Goal: Transaction & Acquisition: Purchase product/service

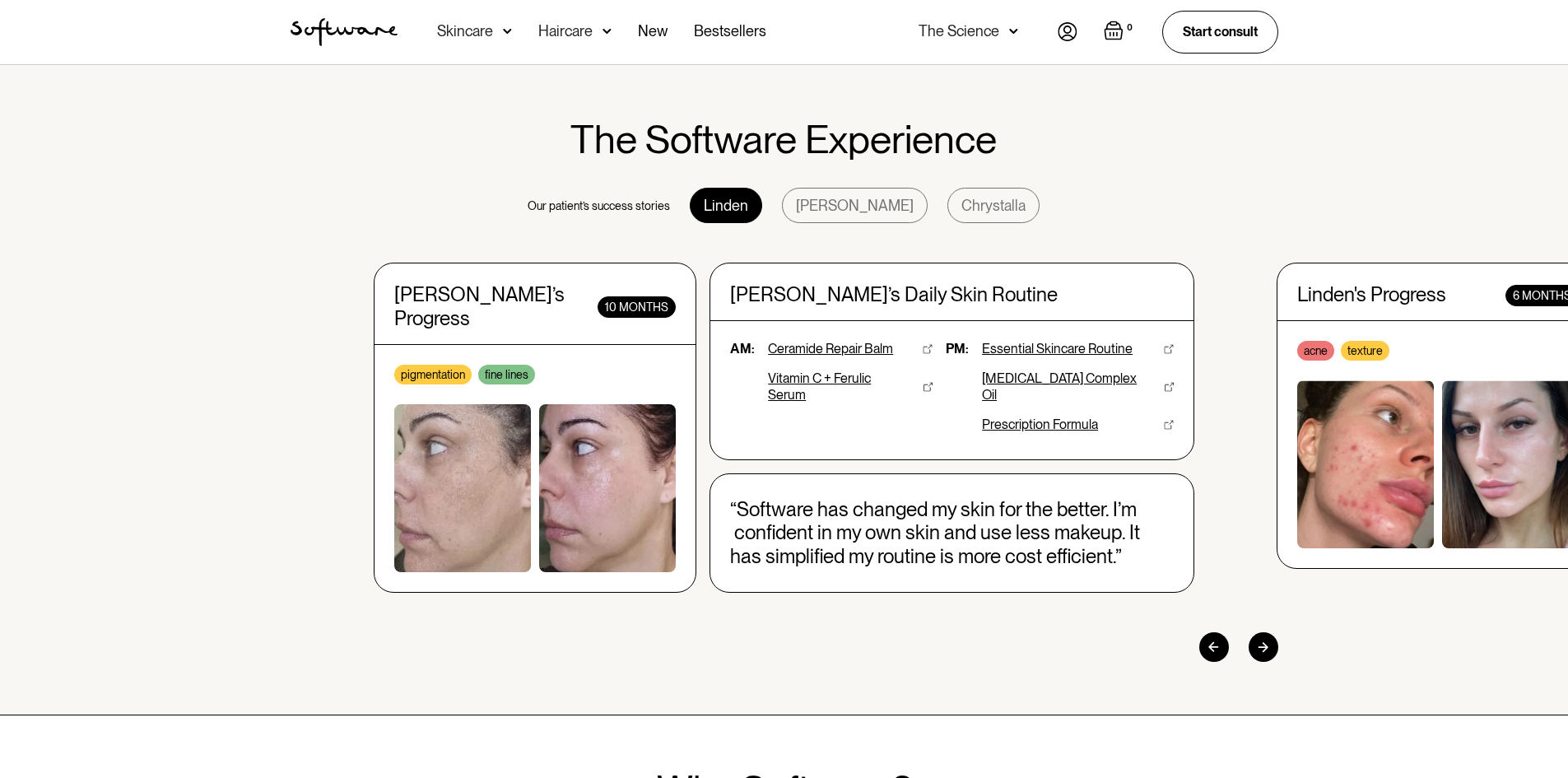
click at [1268, 640] on div at bounding box center [1263, 646] width 30 height 30
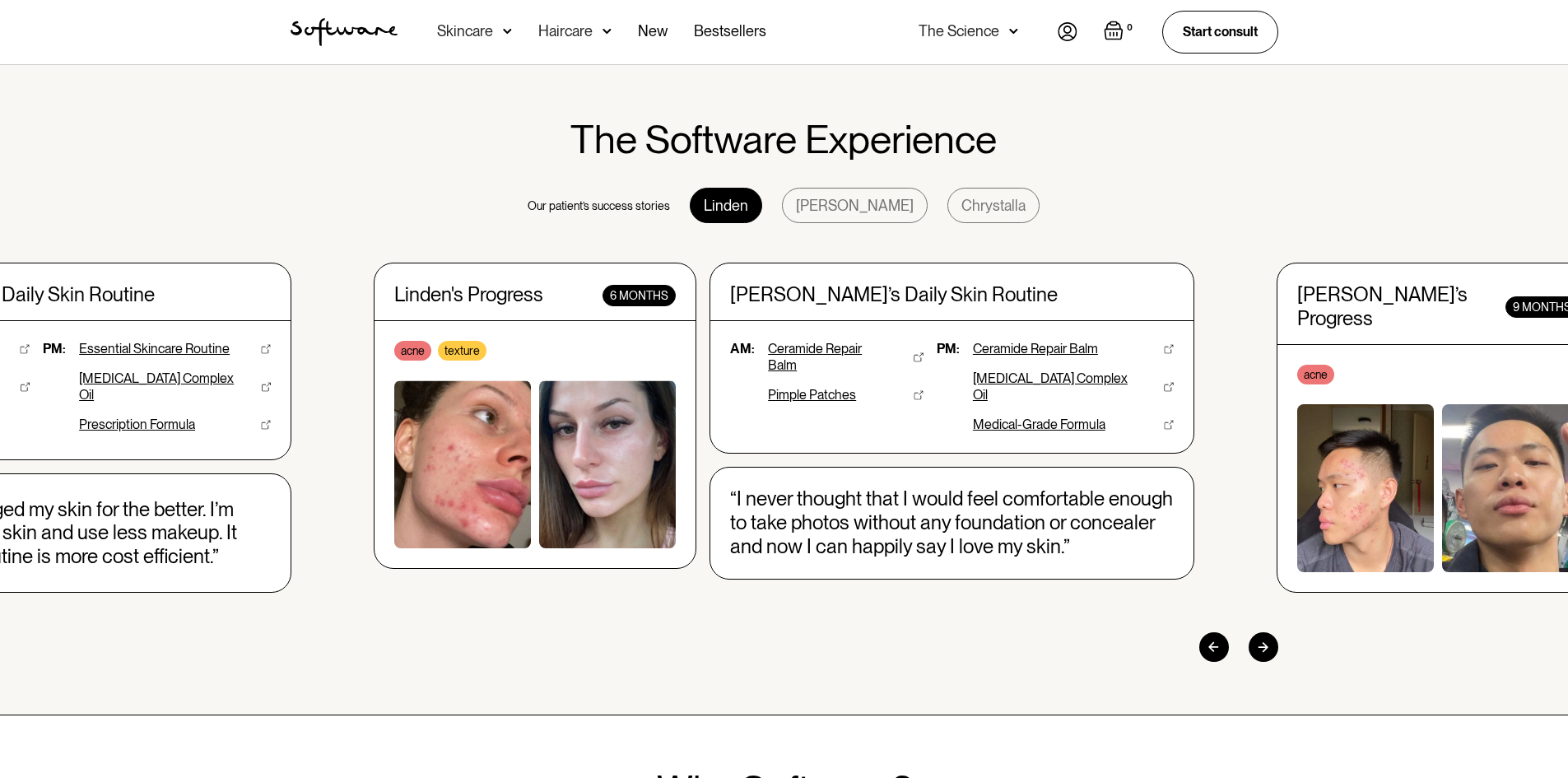
click at [580, 480] on img at bounding box center [607, 464] width 136 height 167
click at [1269, 644] on div at bounding box center [1263, 646] width 30 height 30
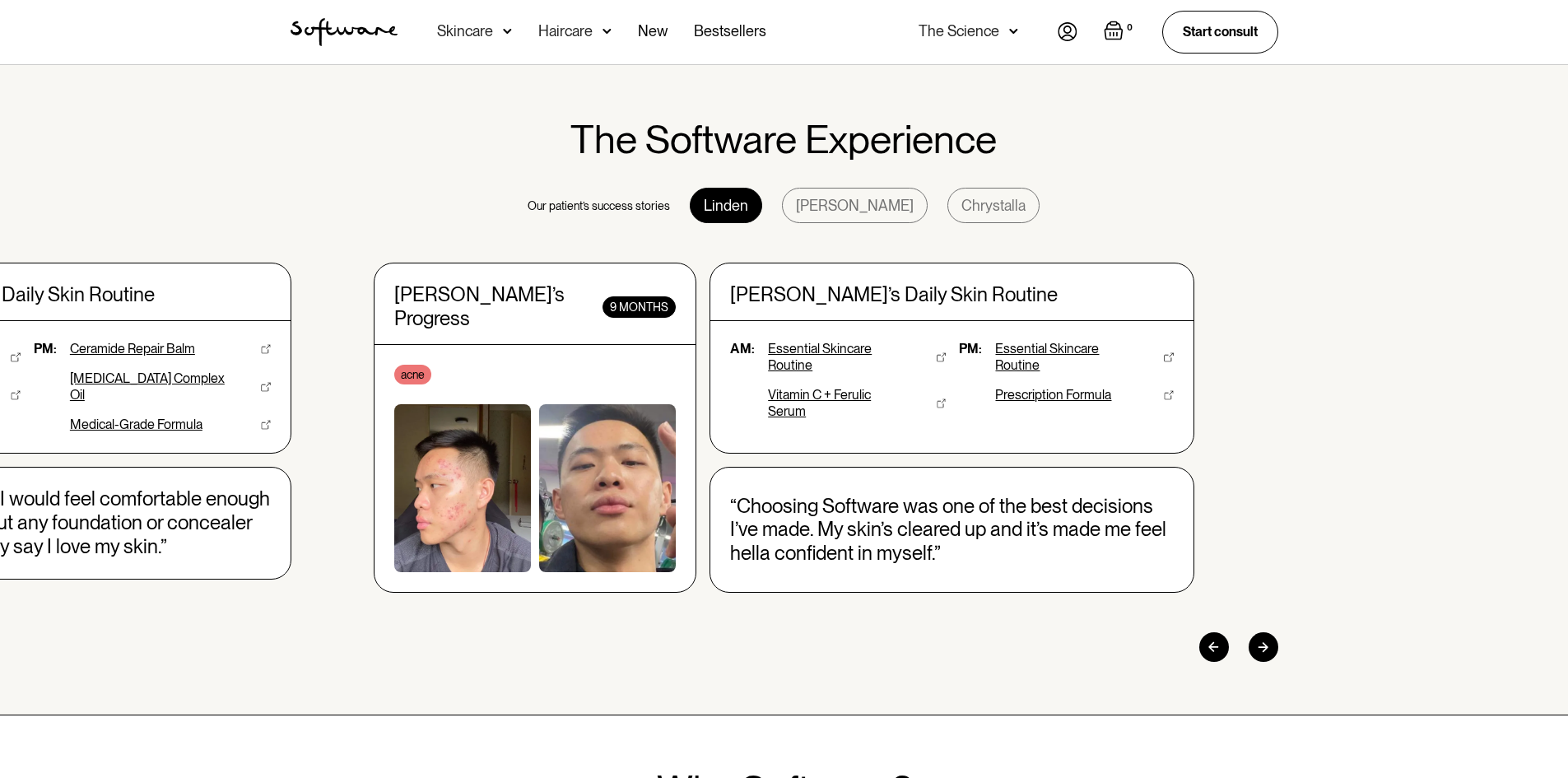
click at [1206, 635] on div at bounding box center [1214, 646] width 30 height 30
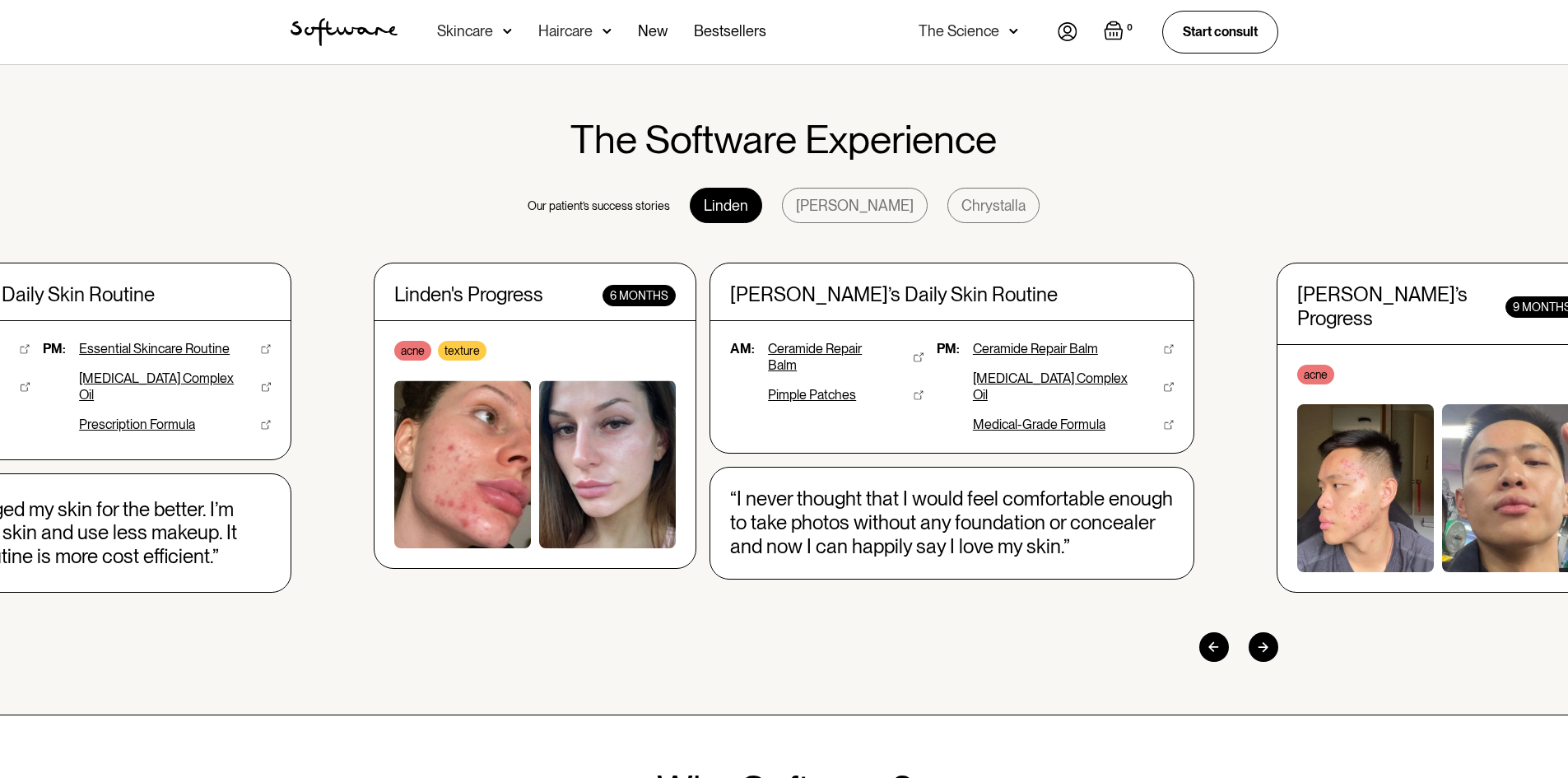
click at [1206, 635] on div at bounding box center [1214, 646] width 30 height 30
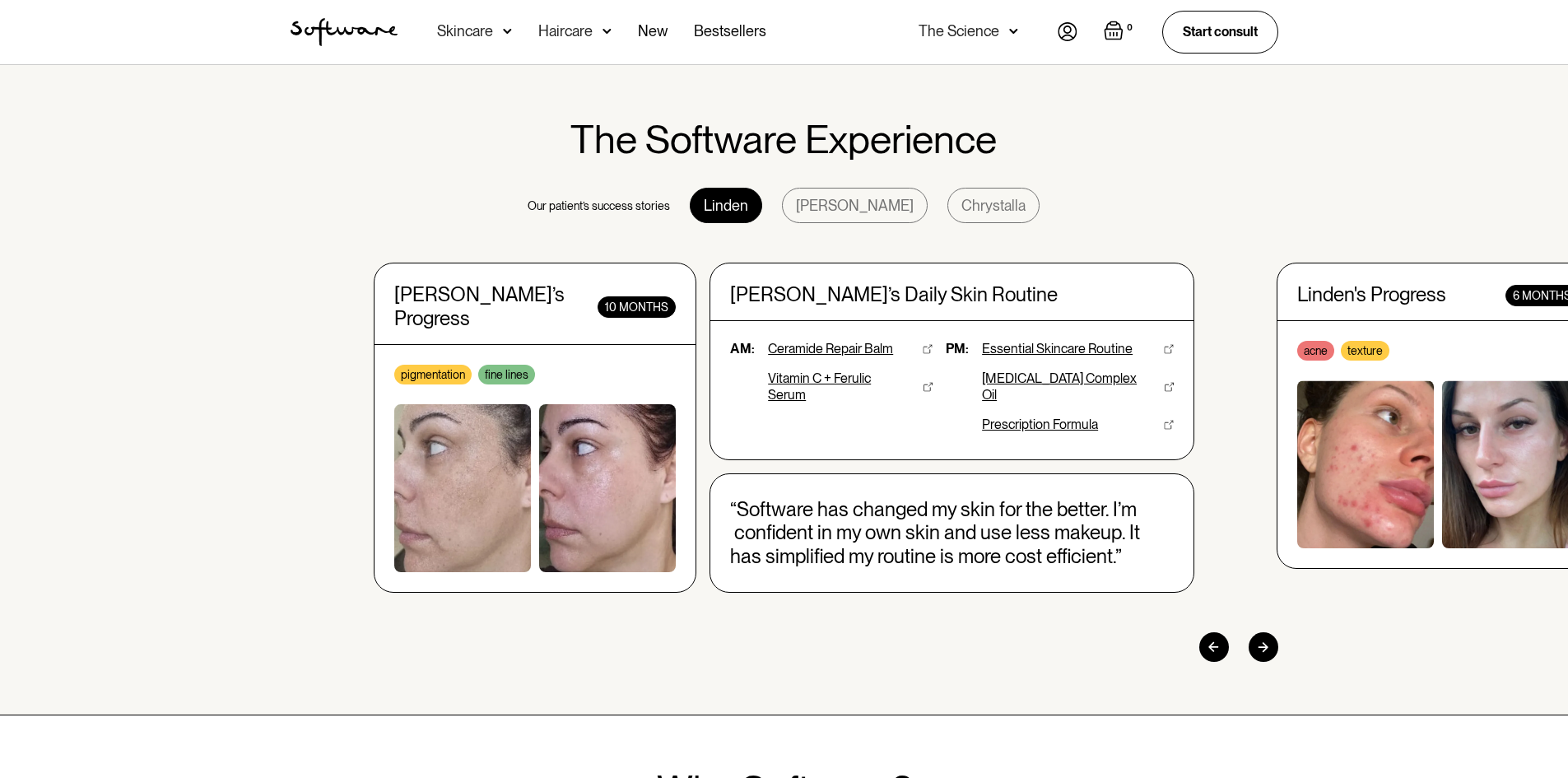
click at [1266, 635] on div at bounding box center [1263, 646] width 30 height 30
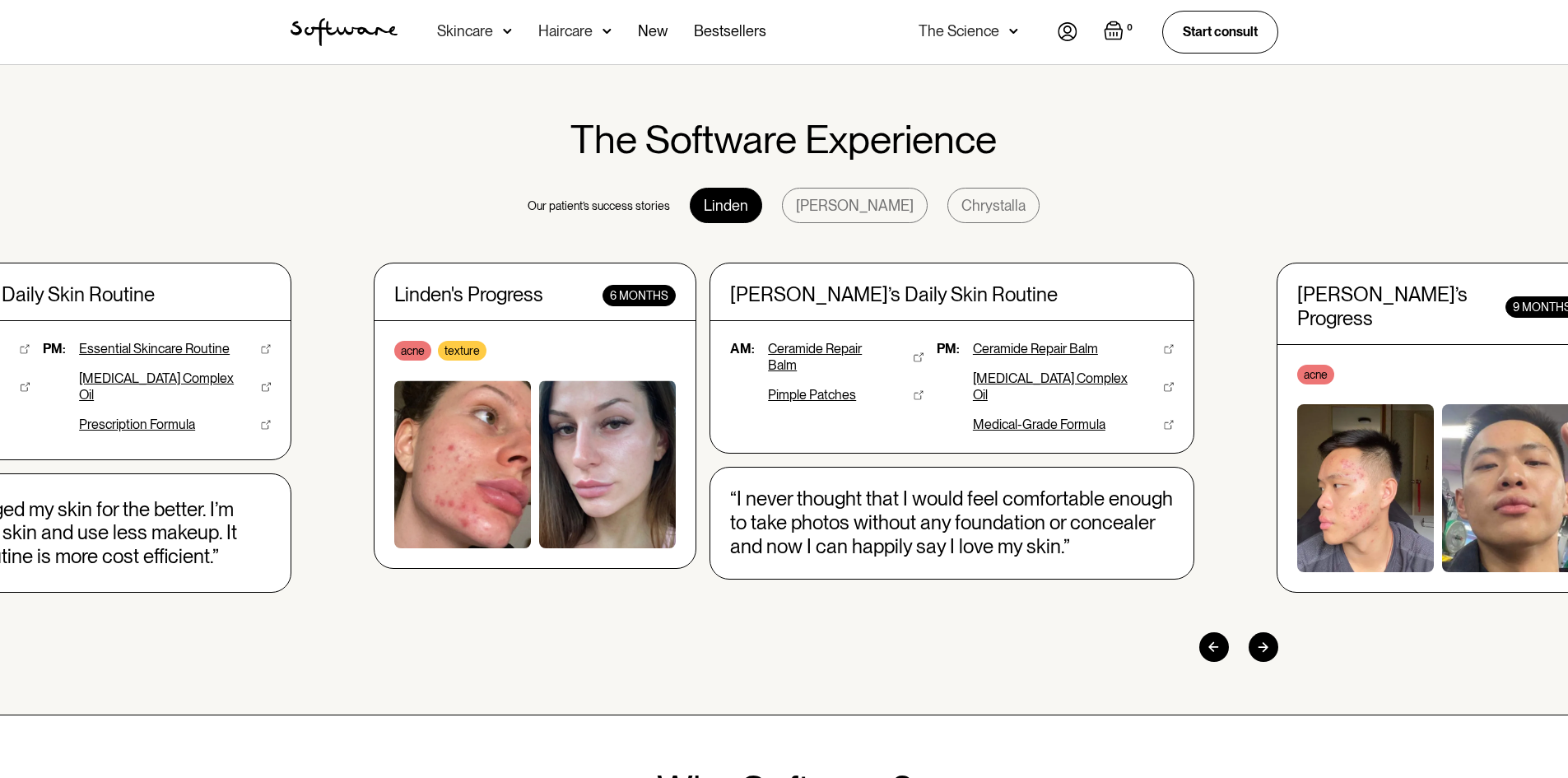
click at [1266, 635] on div at bounding box center [1263, 646] width 30 height 30
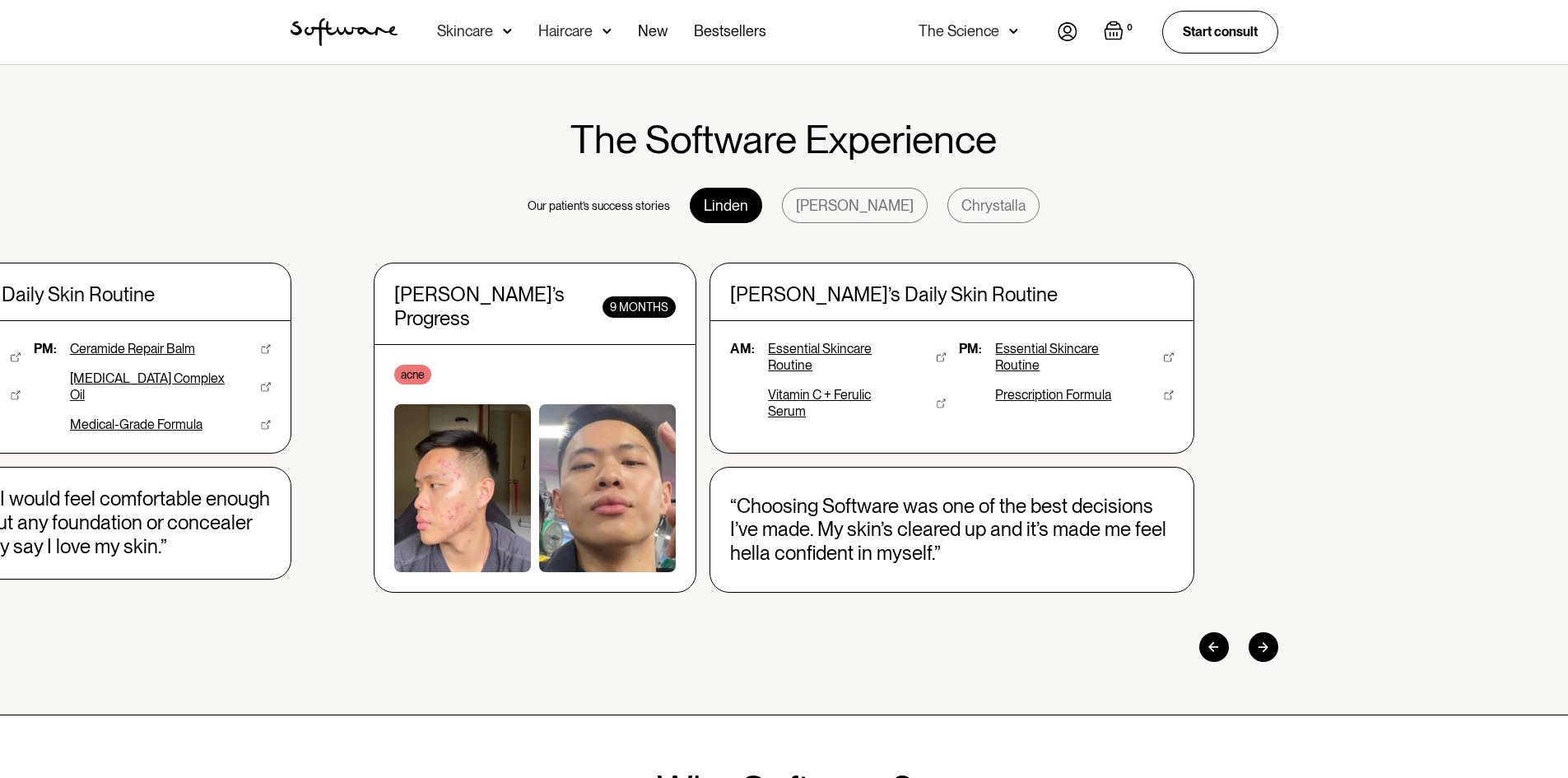
click at [1266, 635] on div at bounding box center [1263, 646] width 30 height 30
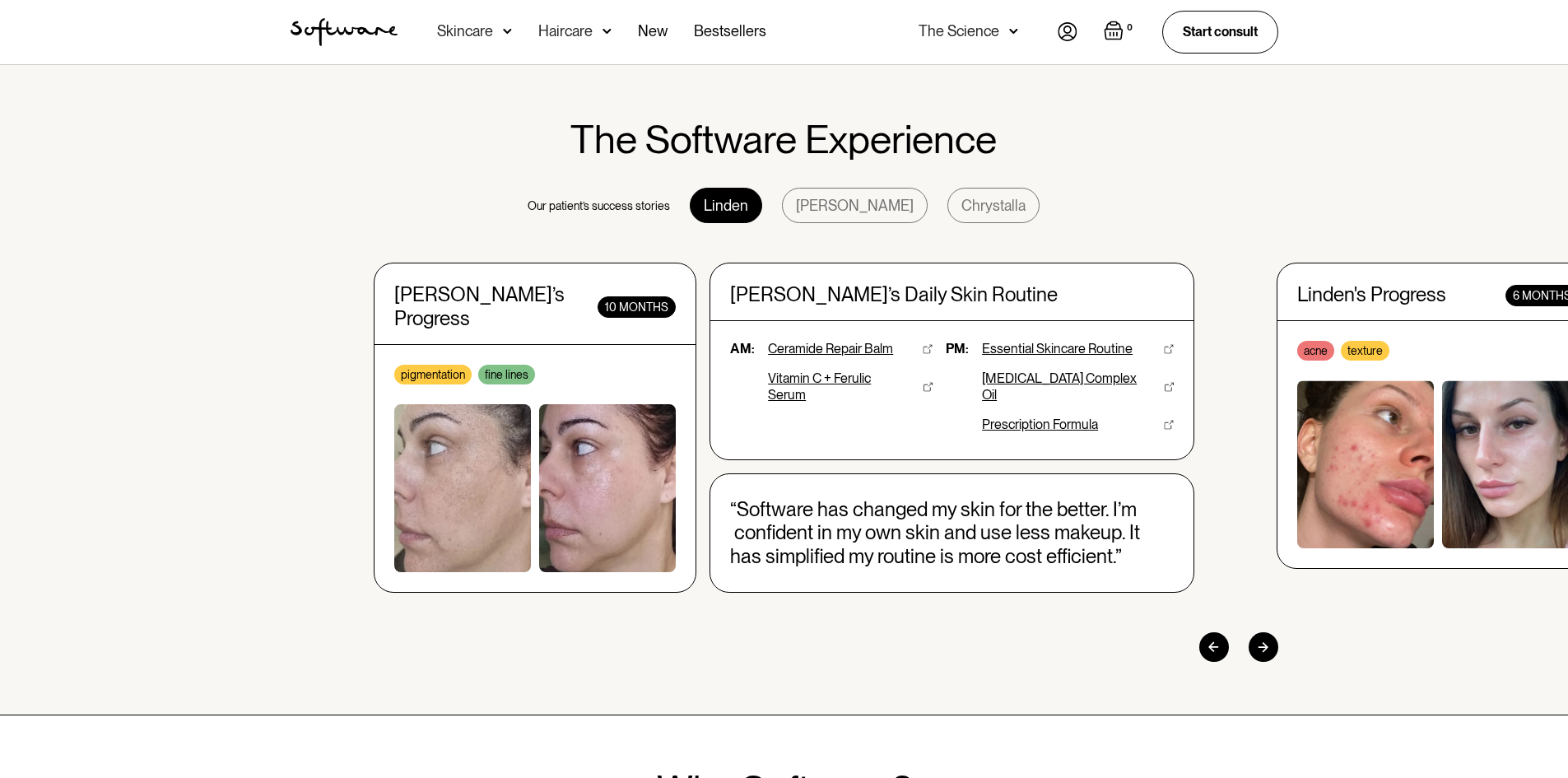
click at [1266, 635] on div at bounding box center [1263, 646] width 30 height 30
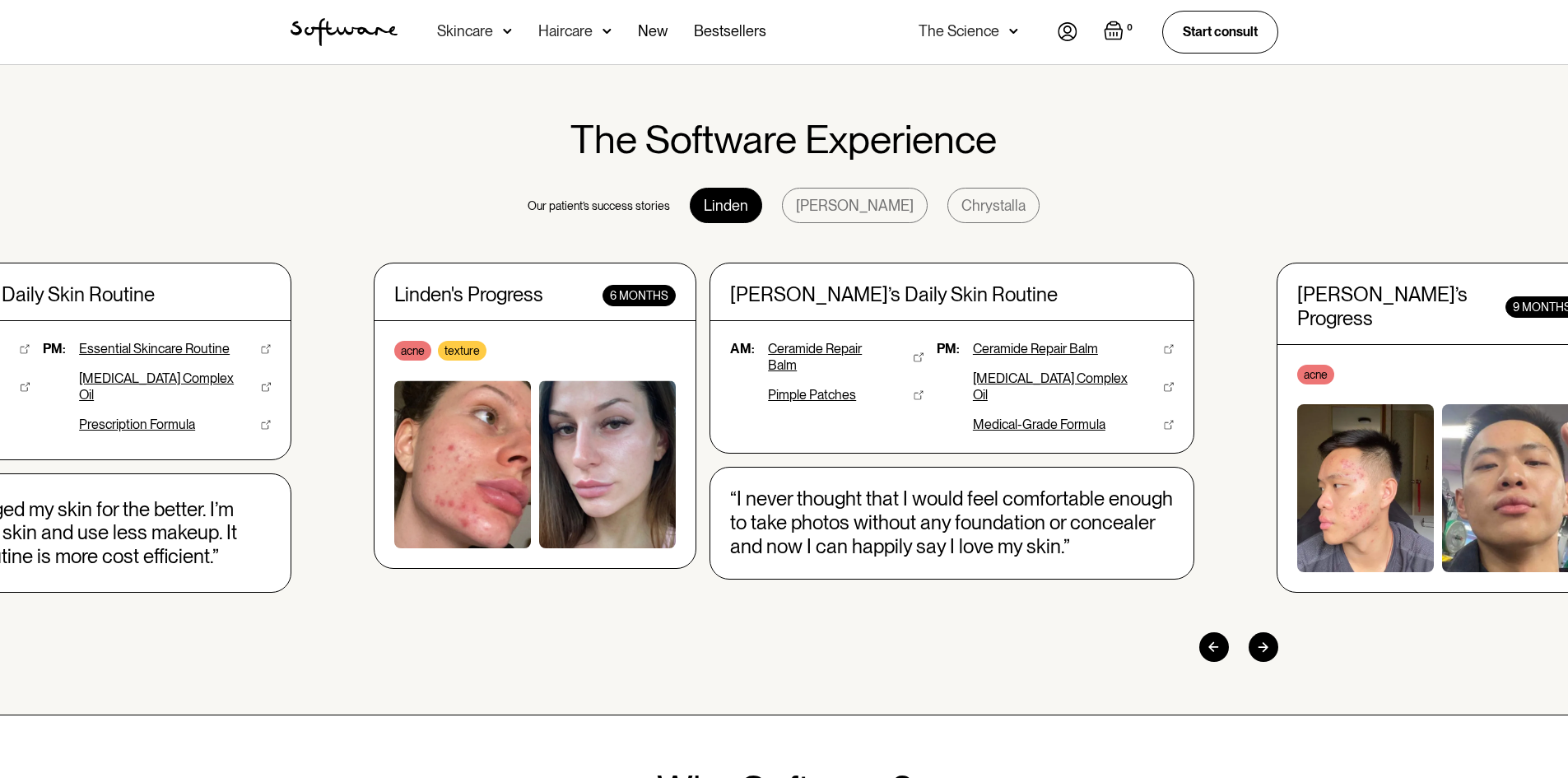
click at [1266, 635] on div at bounding box center [1263, 646] width 30 height 30
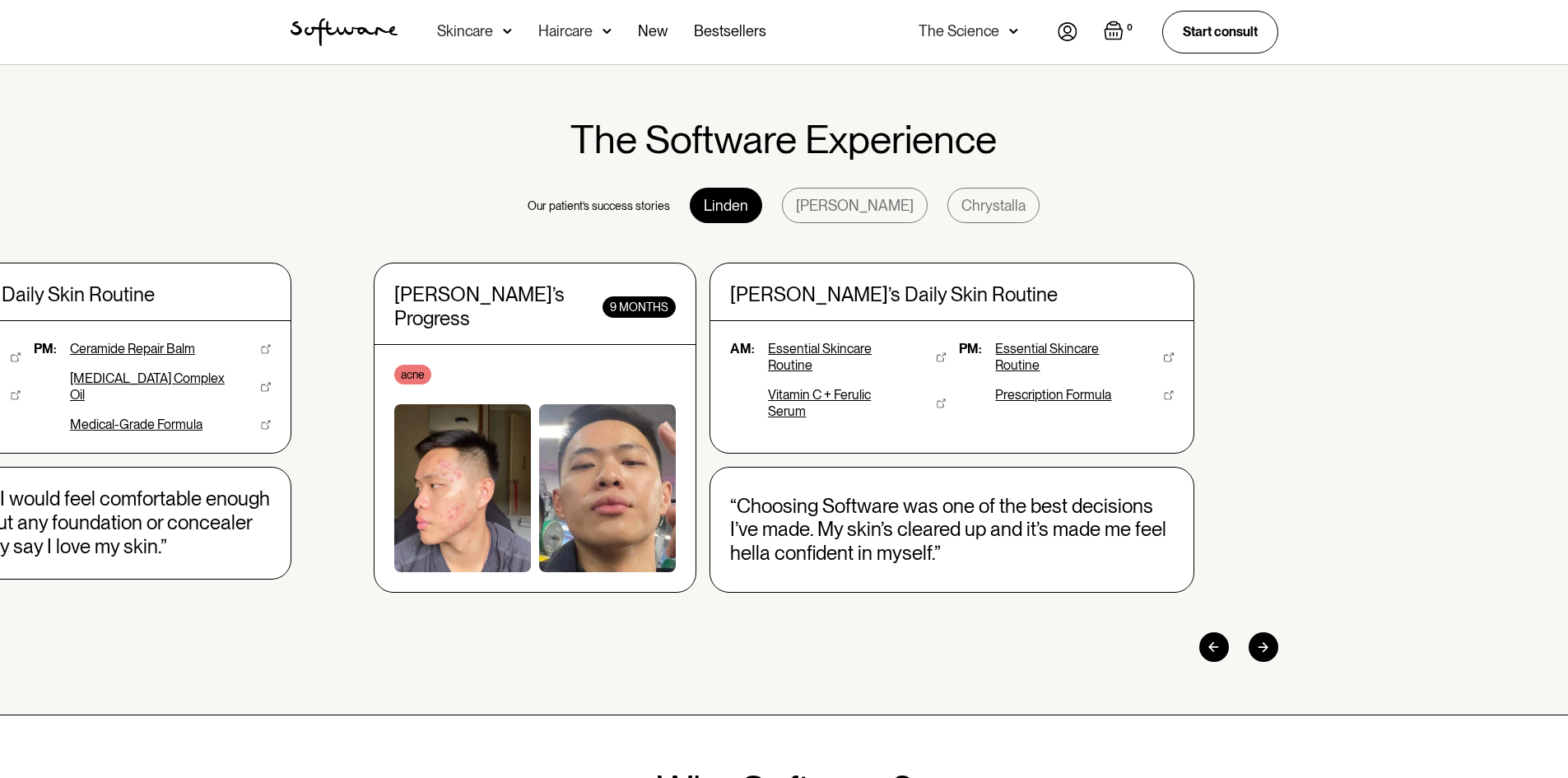
click at [853, 201] on div "[PERSON_NAME]" at bounding box center [855, 205] width 146 height 36
click at [948, 220] on div "Chrystalla" at bounding box center [993, 205] width 92 height 36
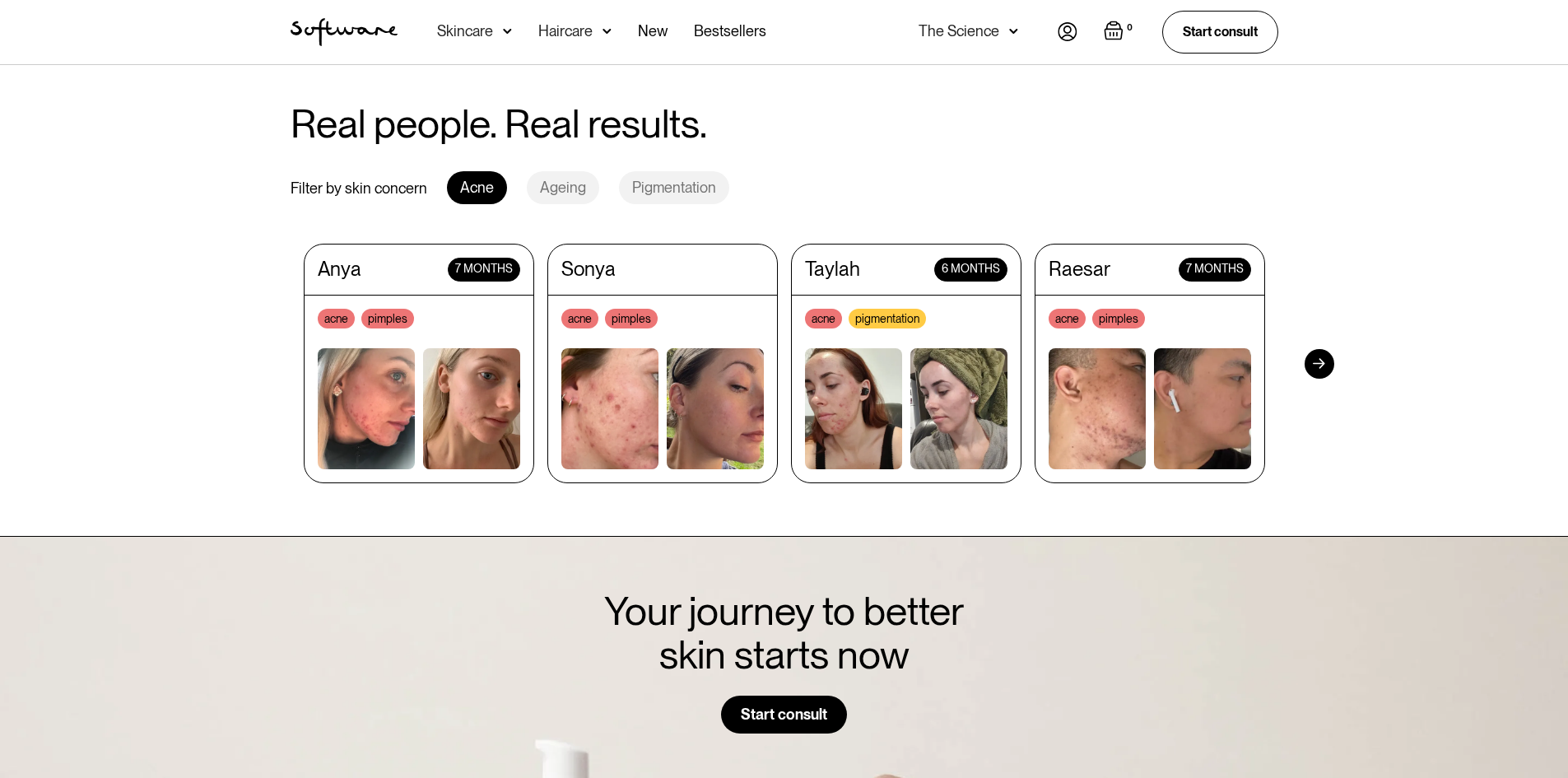
scroll to position [1564, 0]
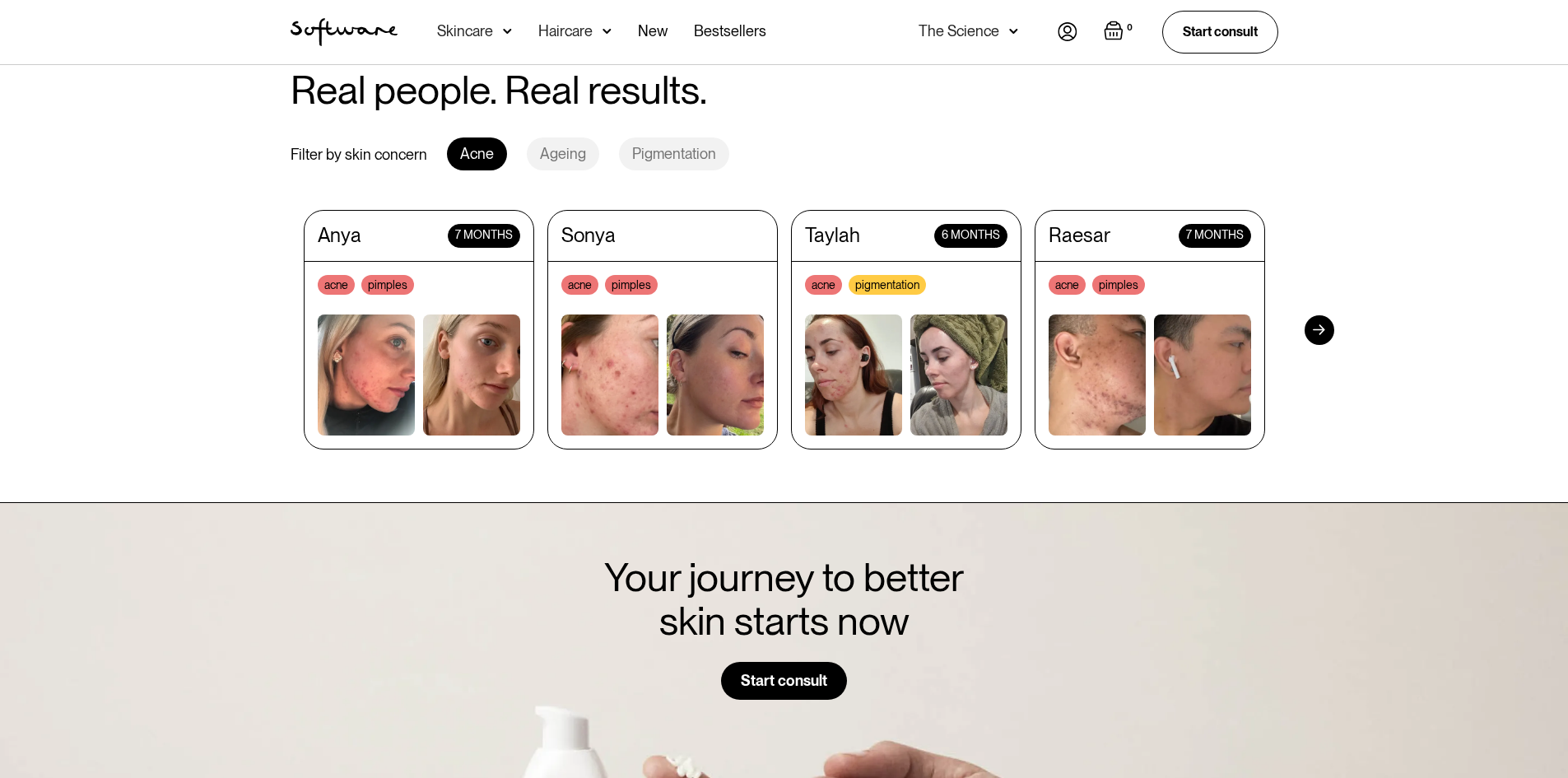
click at [1328, 317] on div at bounding box center [1319, 330] width 30 height 30
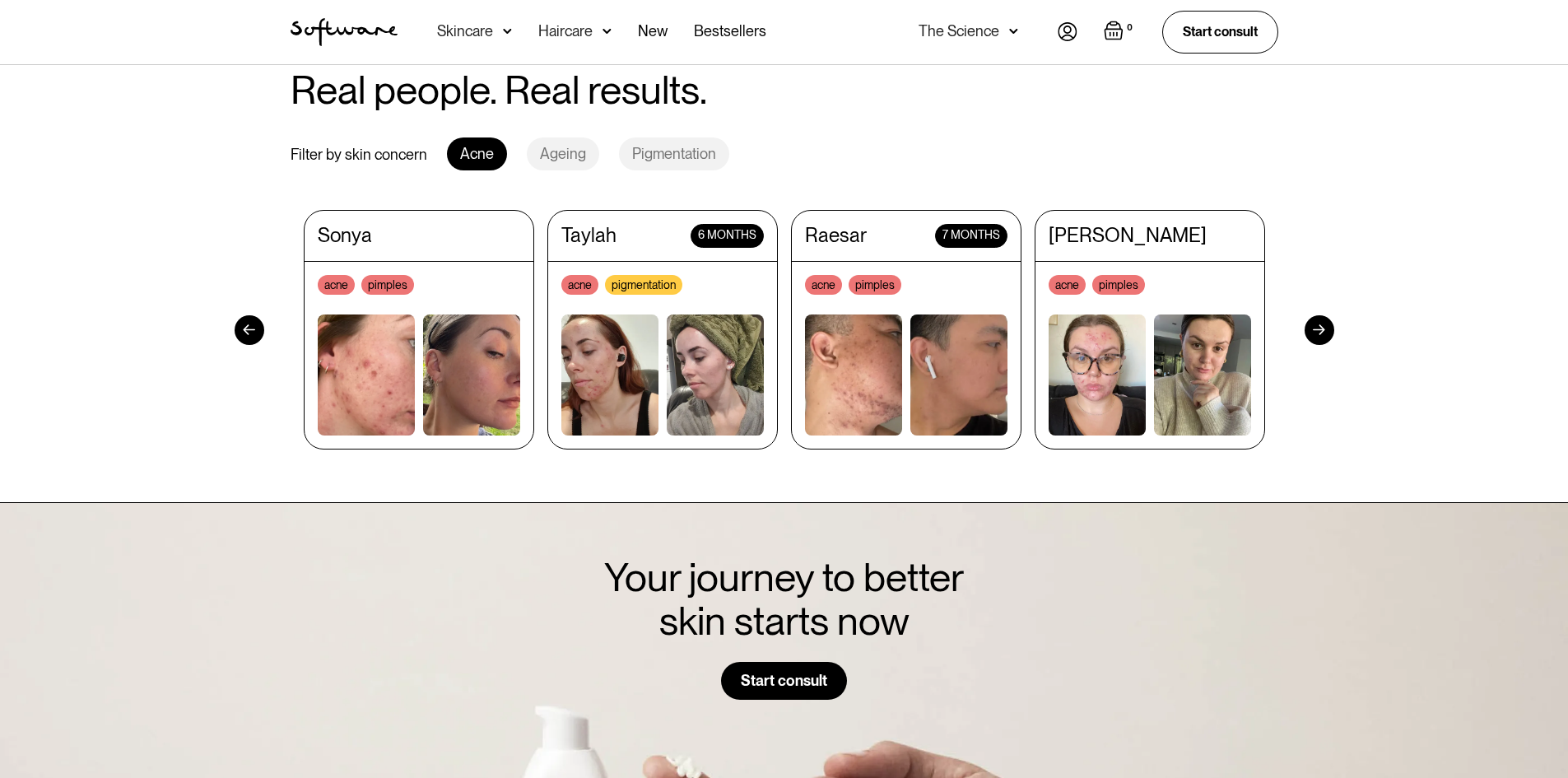
click at [639, 369] on img at bounding box center [610, 374] width 97 height 121
click at [1313, 327] on div at bounding box center [1319, 330] width 30 height 30
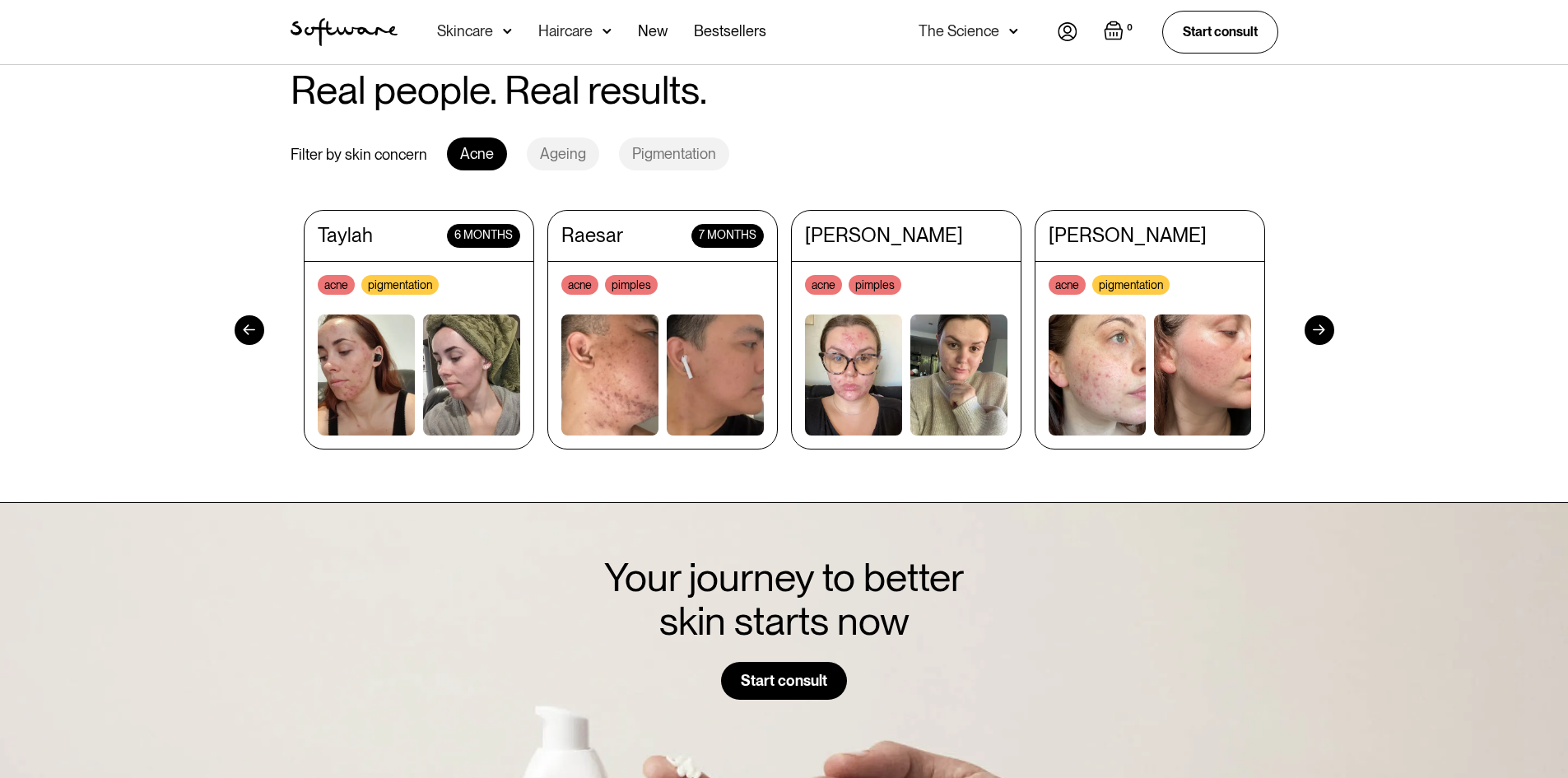
click at [1313, 327] on div at bounding box center [1319, 330] width 30 height 30
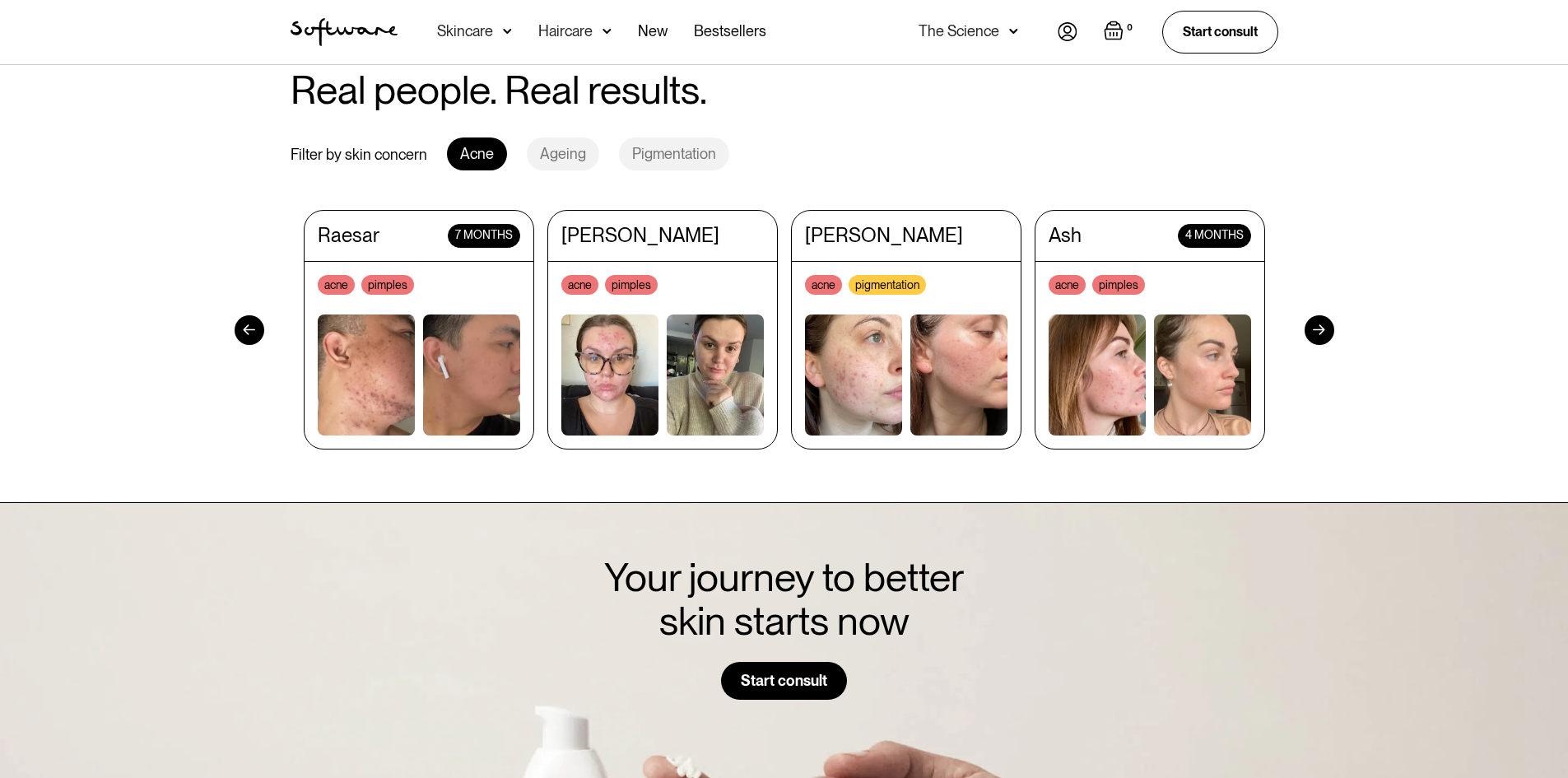
click at [1313, 327] on div at bounding box center [1319, 330] width 30 height 30
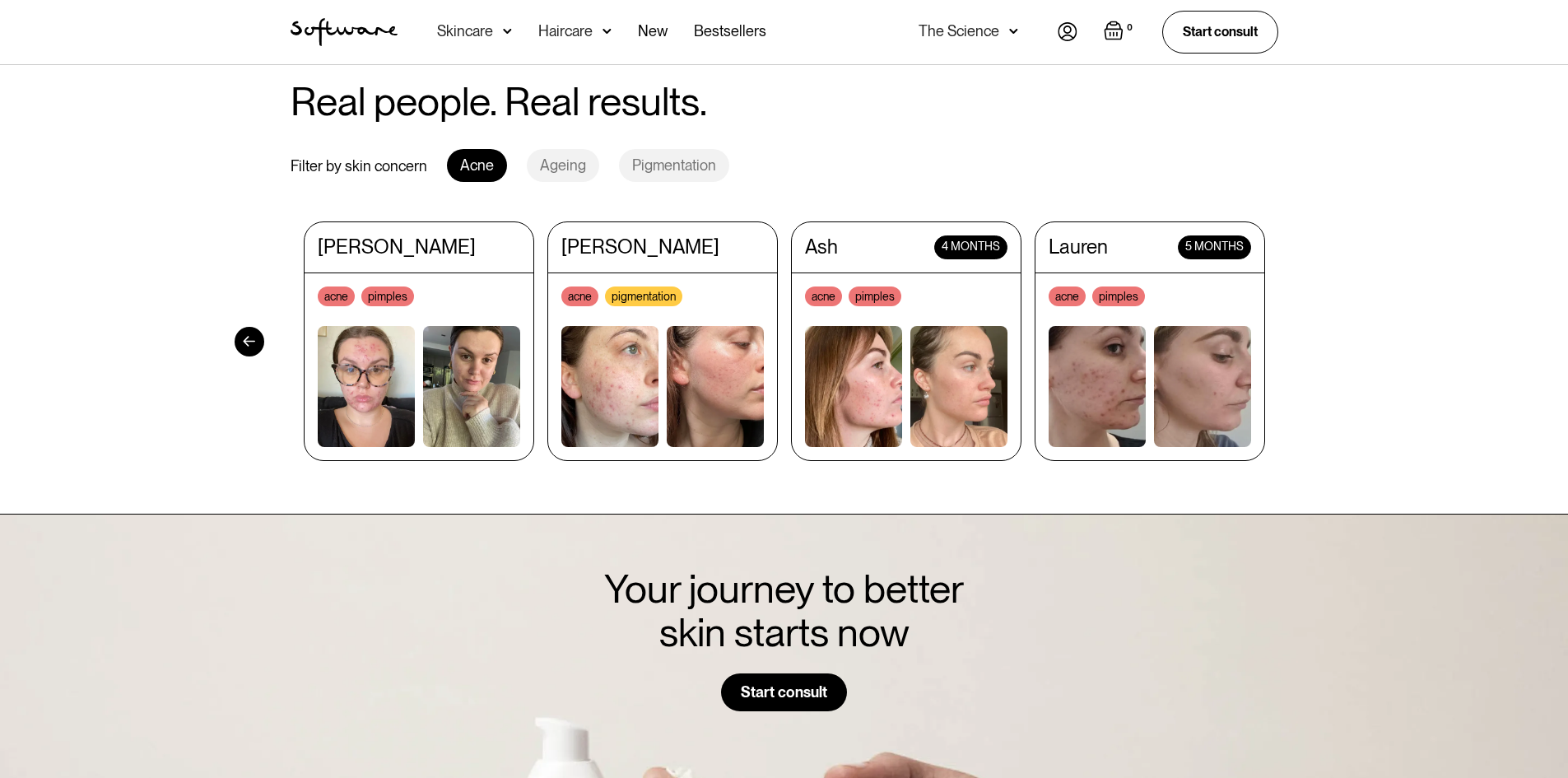
scroll to position [1481, 0]
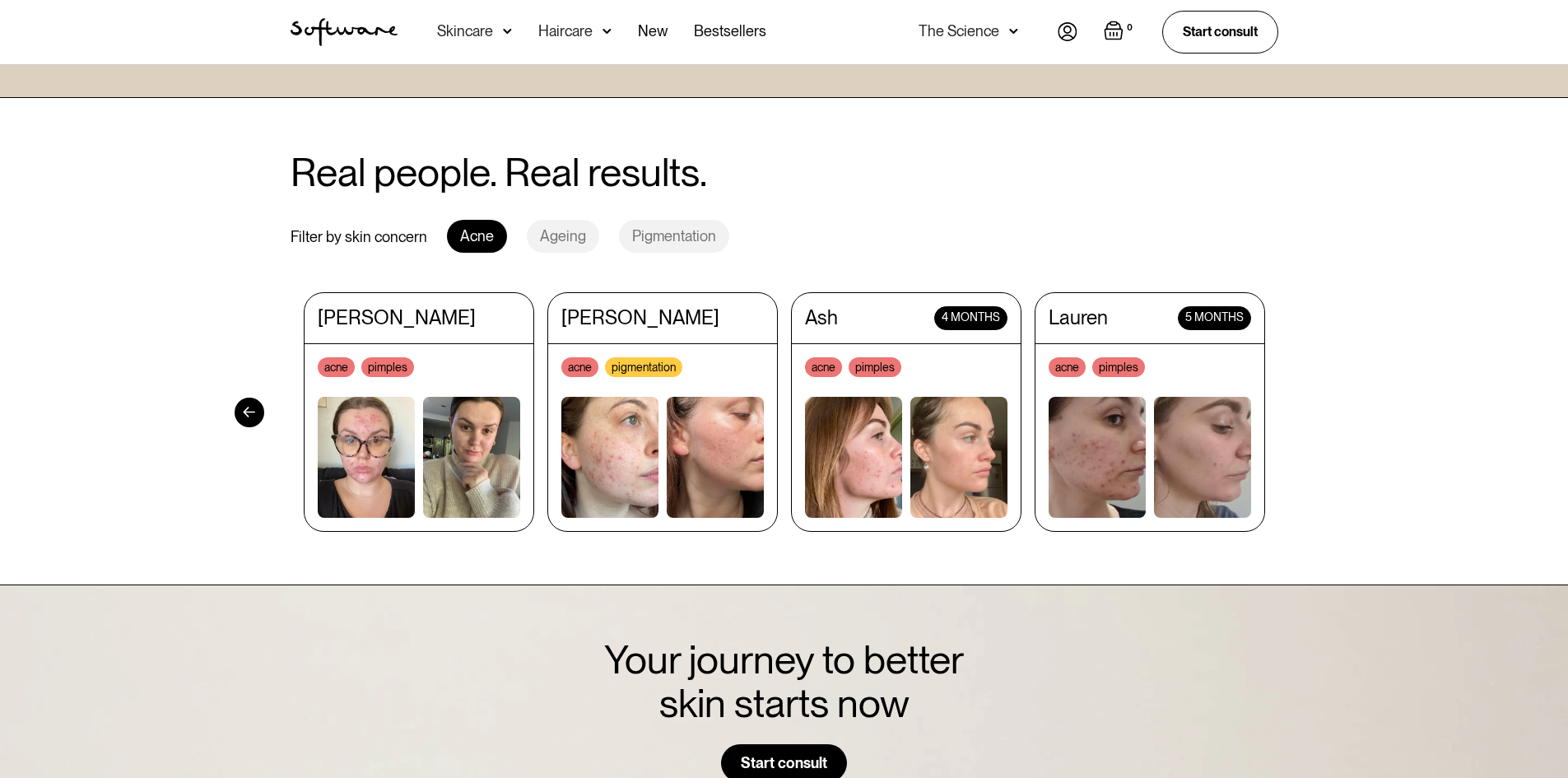
click at [649, 237] on div "Pigmentation" at bounding box center [675, 236] width 110 height 33
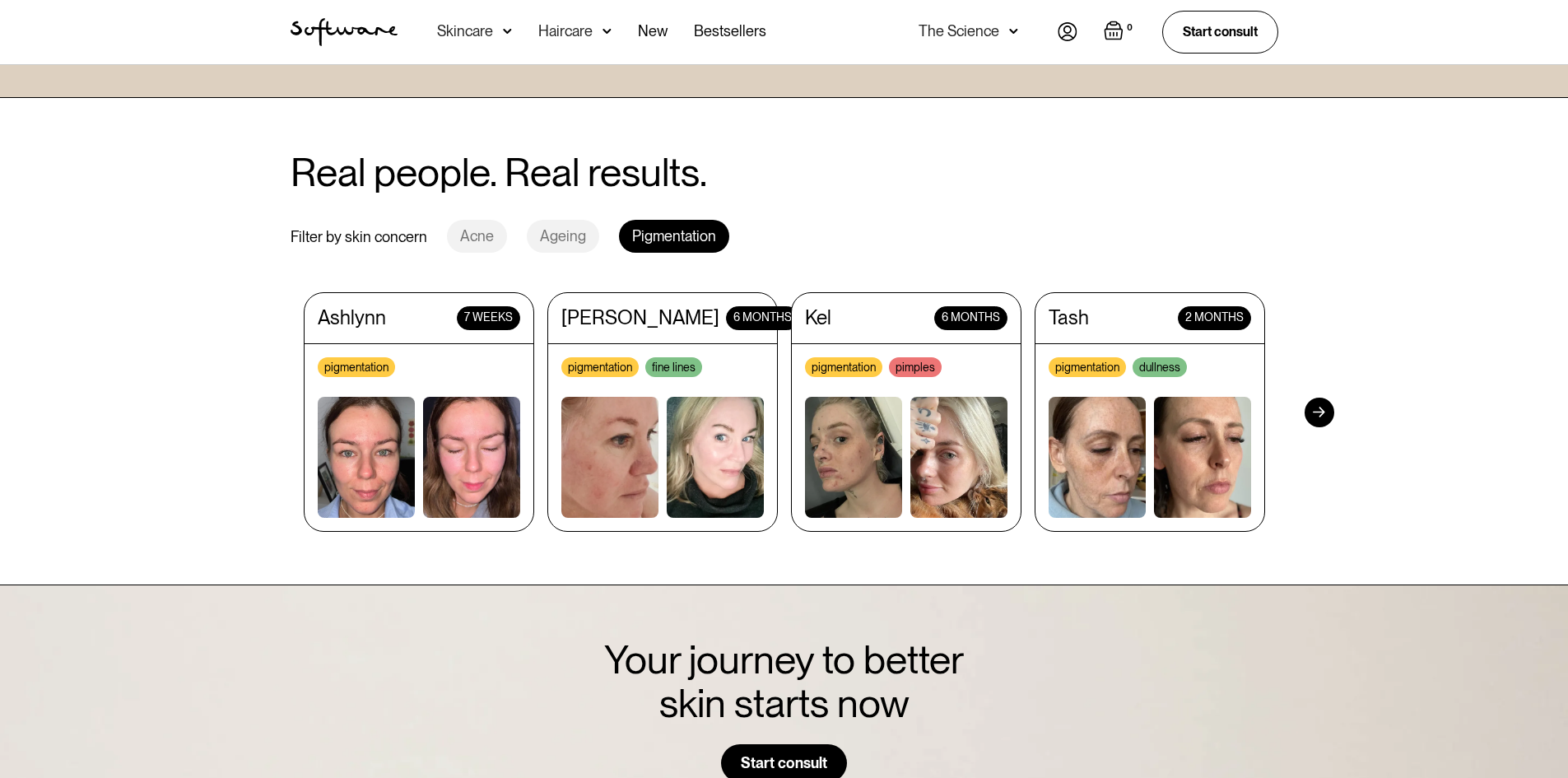
click at [1310, 419] on section "Real people. Real results. Filter by skin concern Acne Ageing Pigmentation Anya…" at bounding box center [784, 341] width 1568 height 487
click at [1312, 404] on div at bounding box center [1319, 412] width 30 height 30
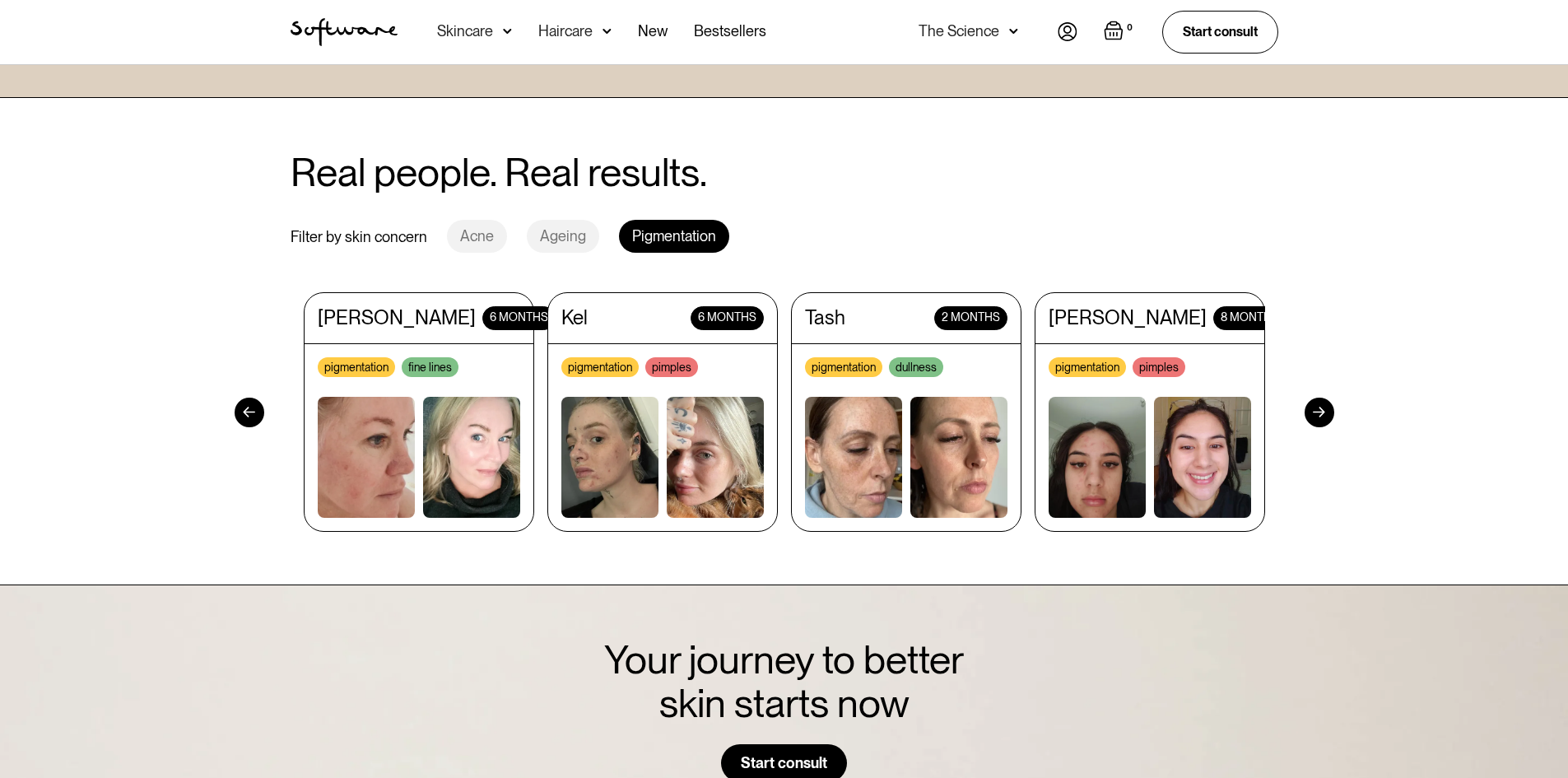
click at [1312, 404] on div at bounding box center [1319, 412] width 30 height 30
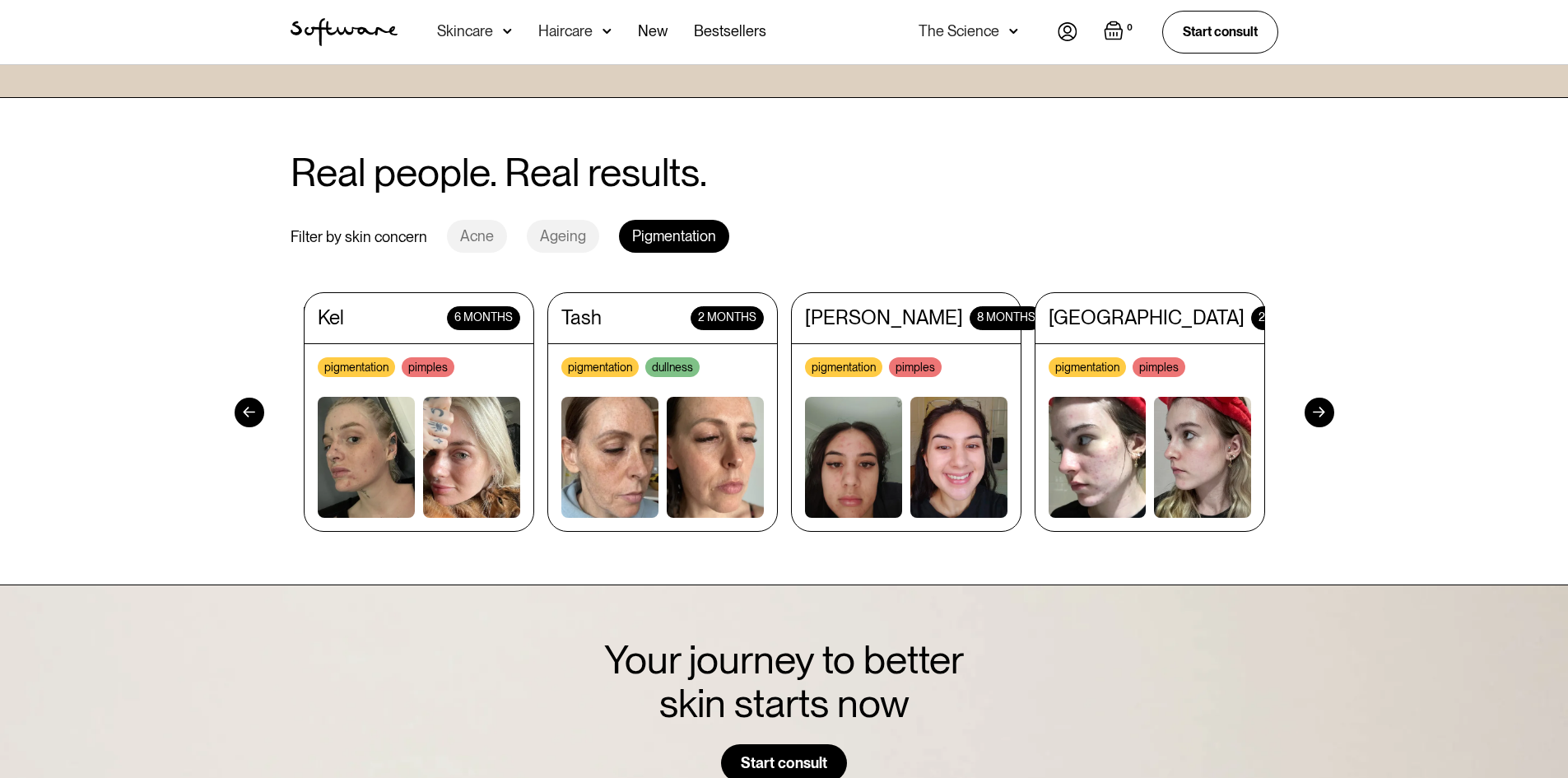
click at [1312, 404] on div at bounding box center [1319, 412] width 30 height 30
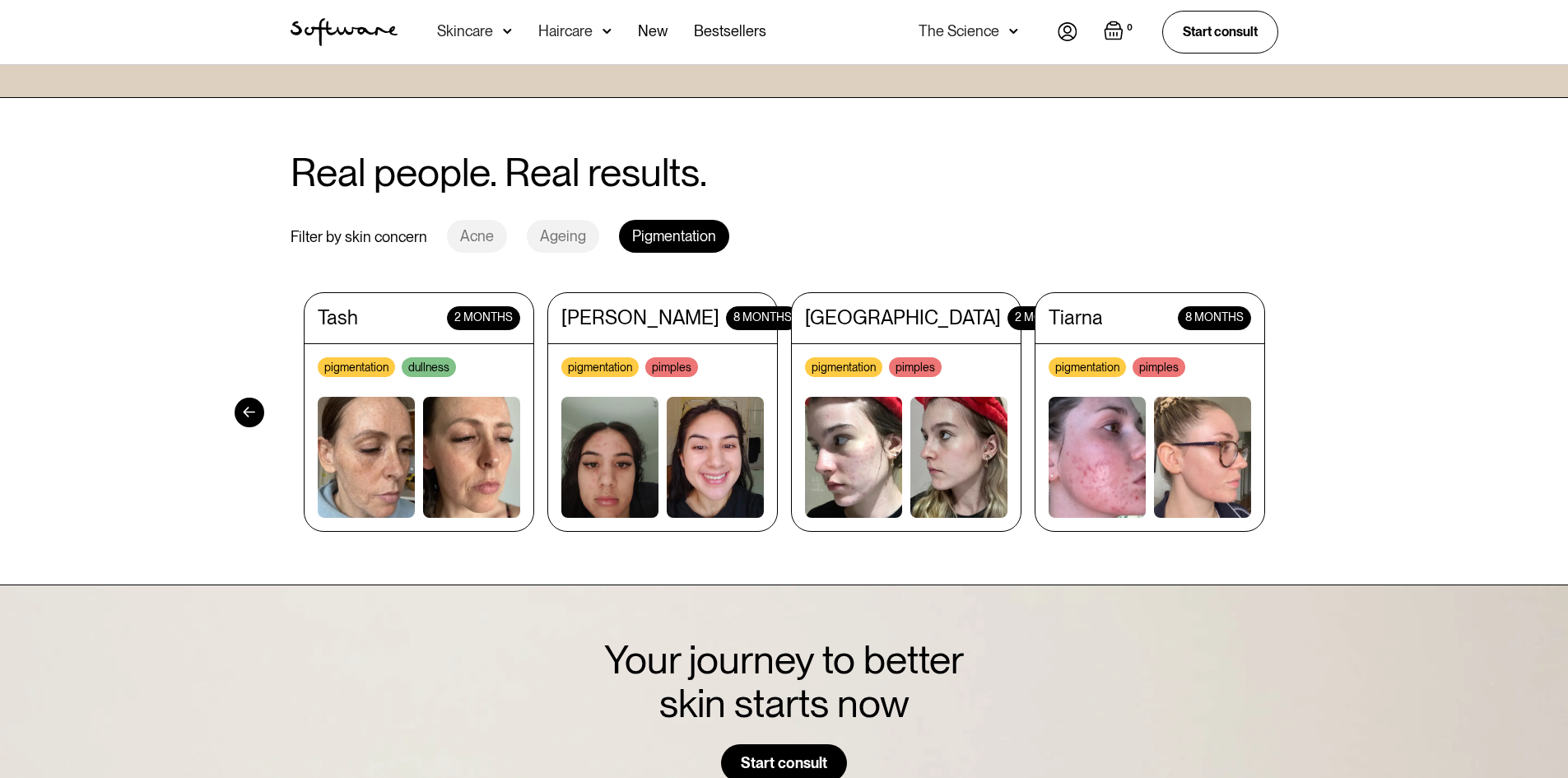
scroll to position [1893, 0]
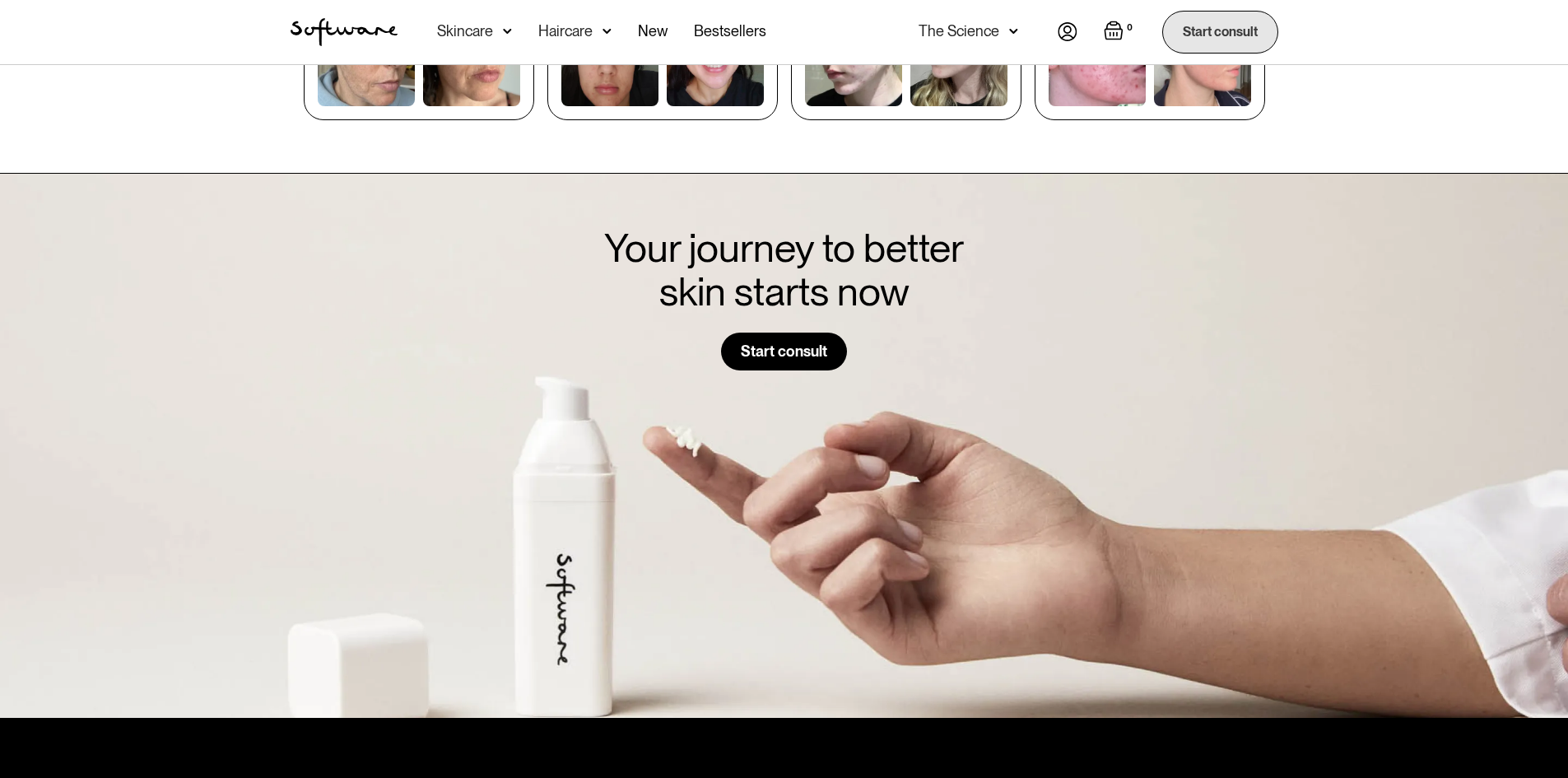
click at [1201, 46] on link "Start consult" at bounding box center [1221, 31] width 116 height 42
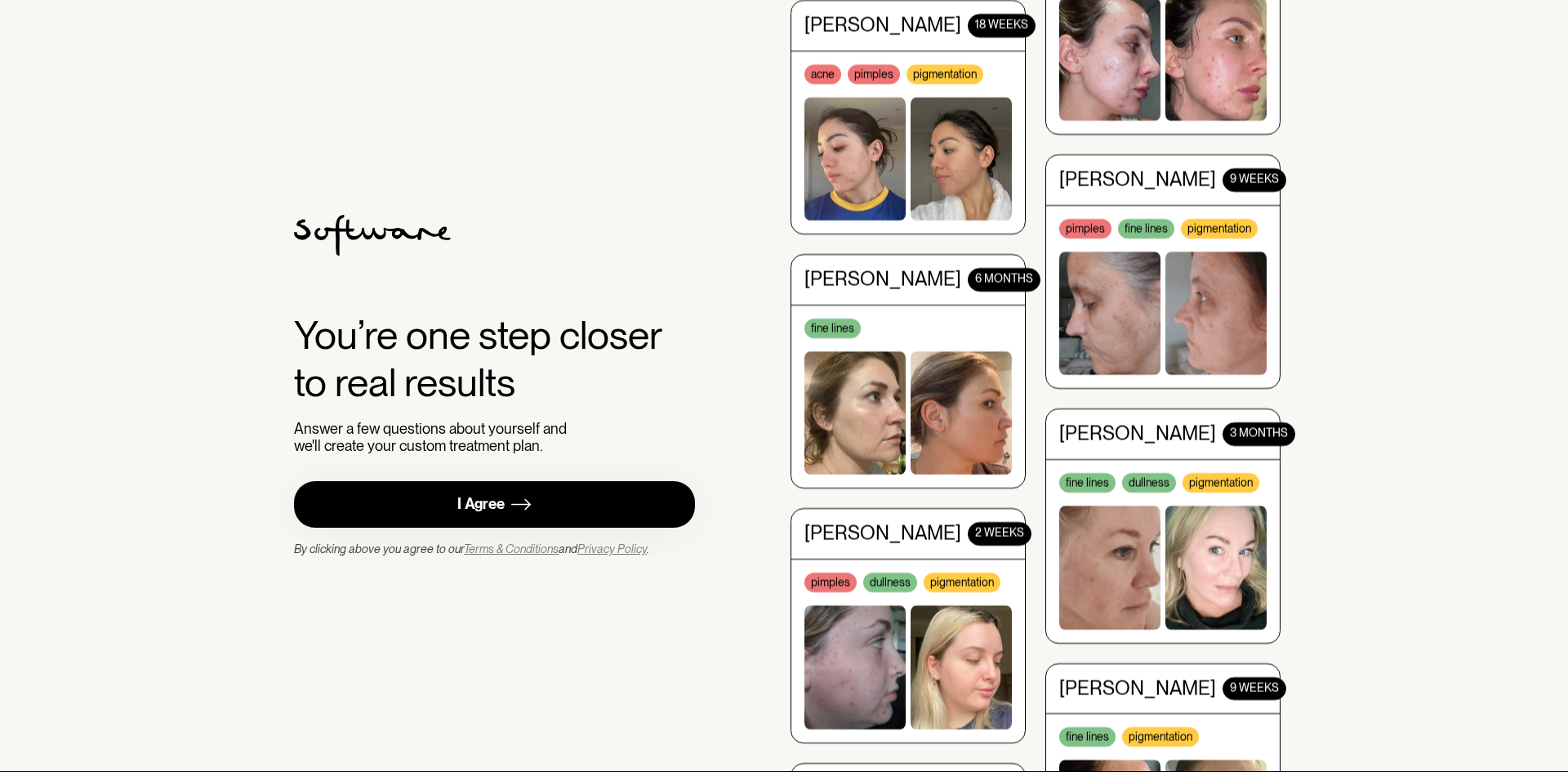
click at [502, 505] on div "I Agree" at bounding box center [480, 504] width 47 height 19
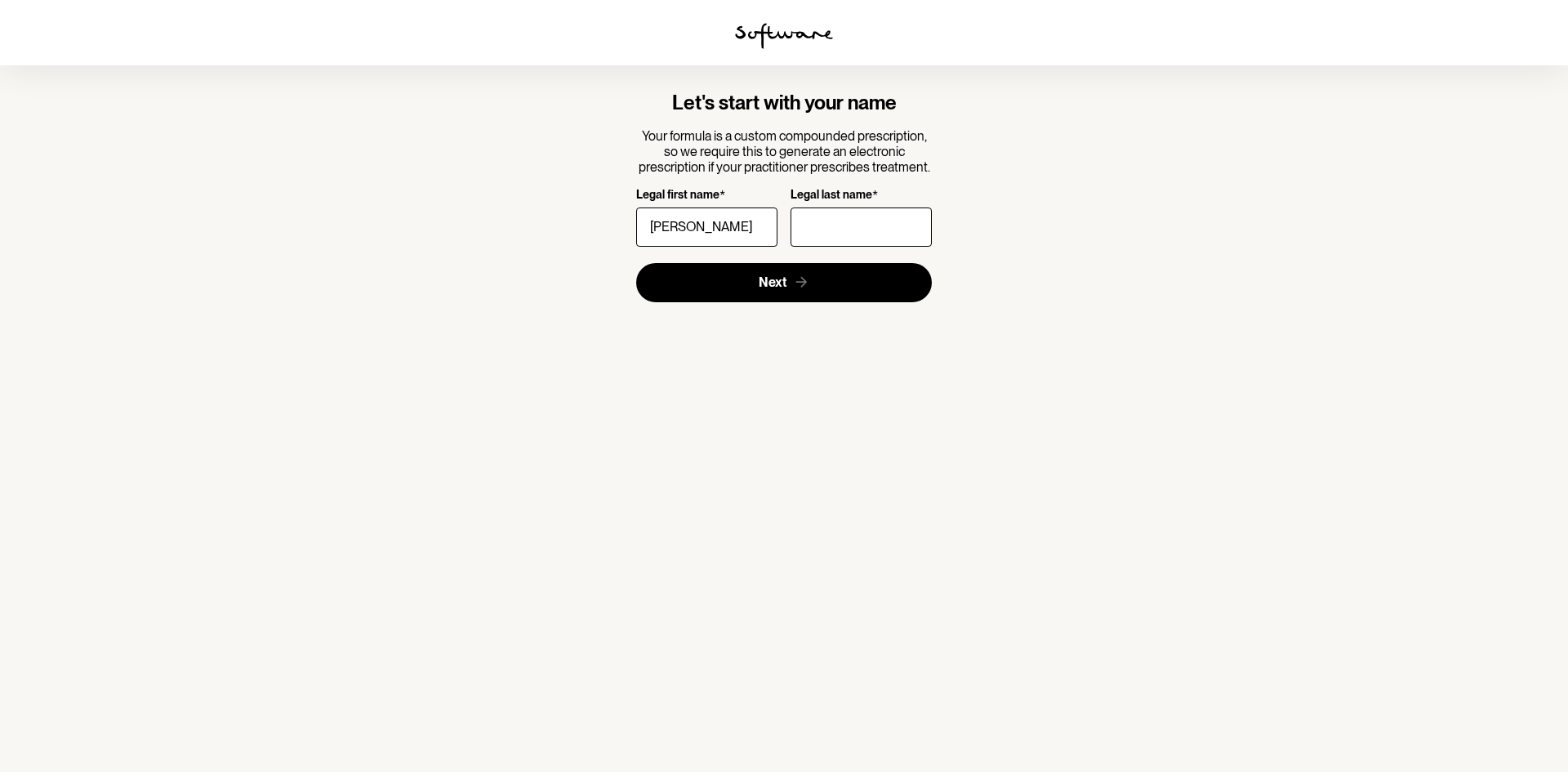
type input "[PERSON_NAME]"
type input "Cagiloaloa"
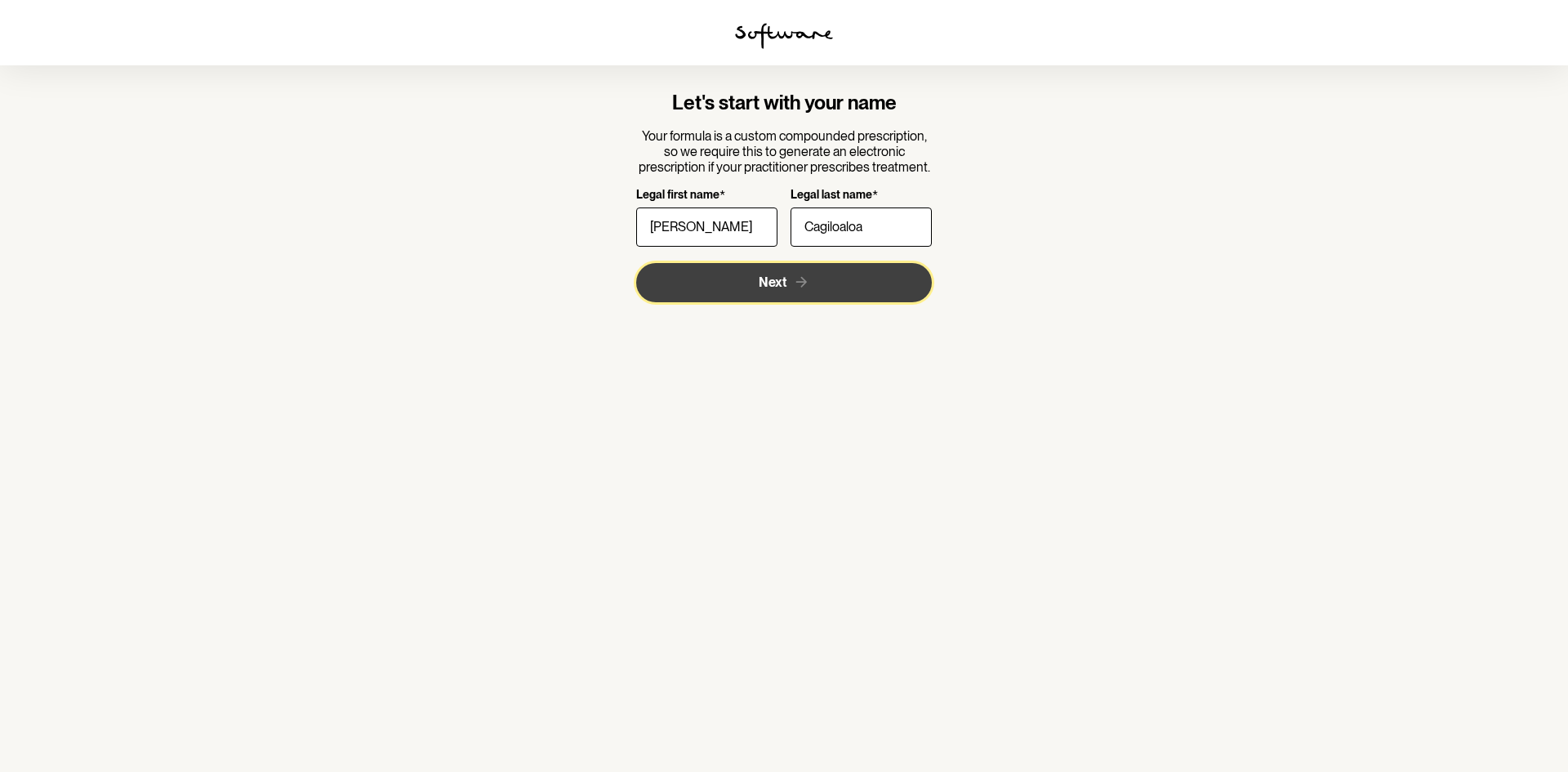
click at [875, 278] on button "Next" at bounding box center [784, 282] width 297 height 39
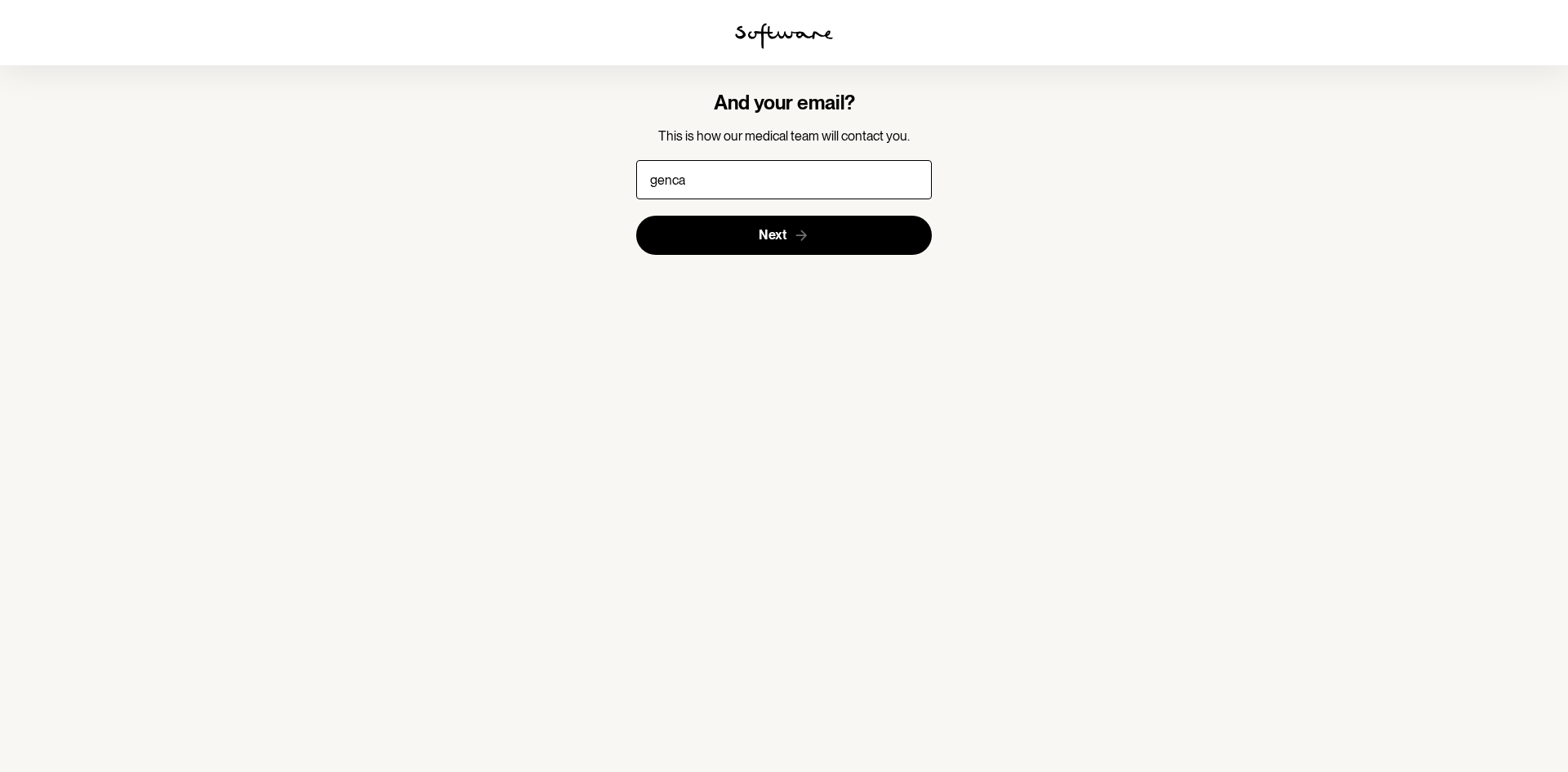
type input "gencagi5@gmail.com"
click at [637, 216] on button "Next" at bounding box center [784, 235] width 297 height 39
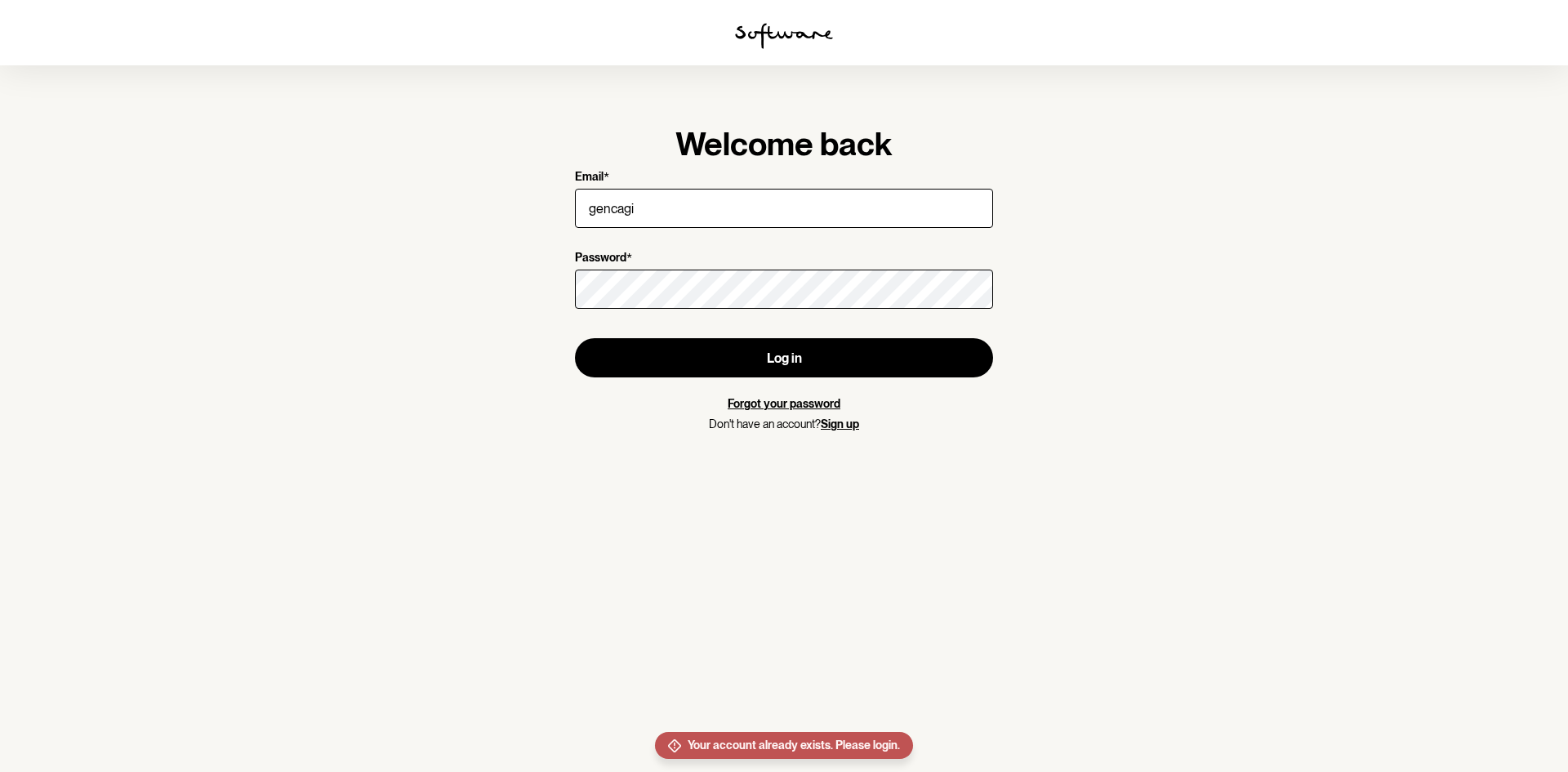
type input "gencagi5@gmail.com"
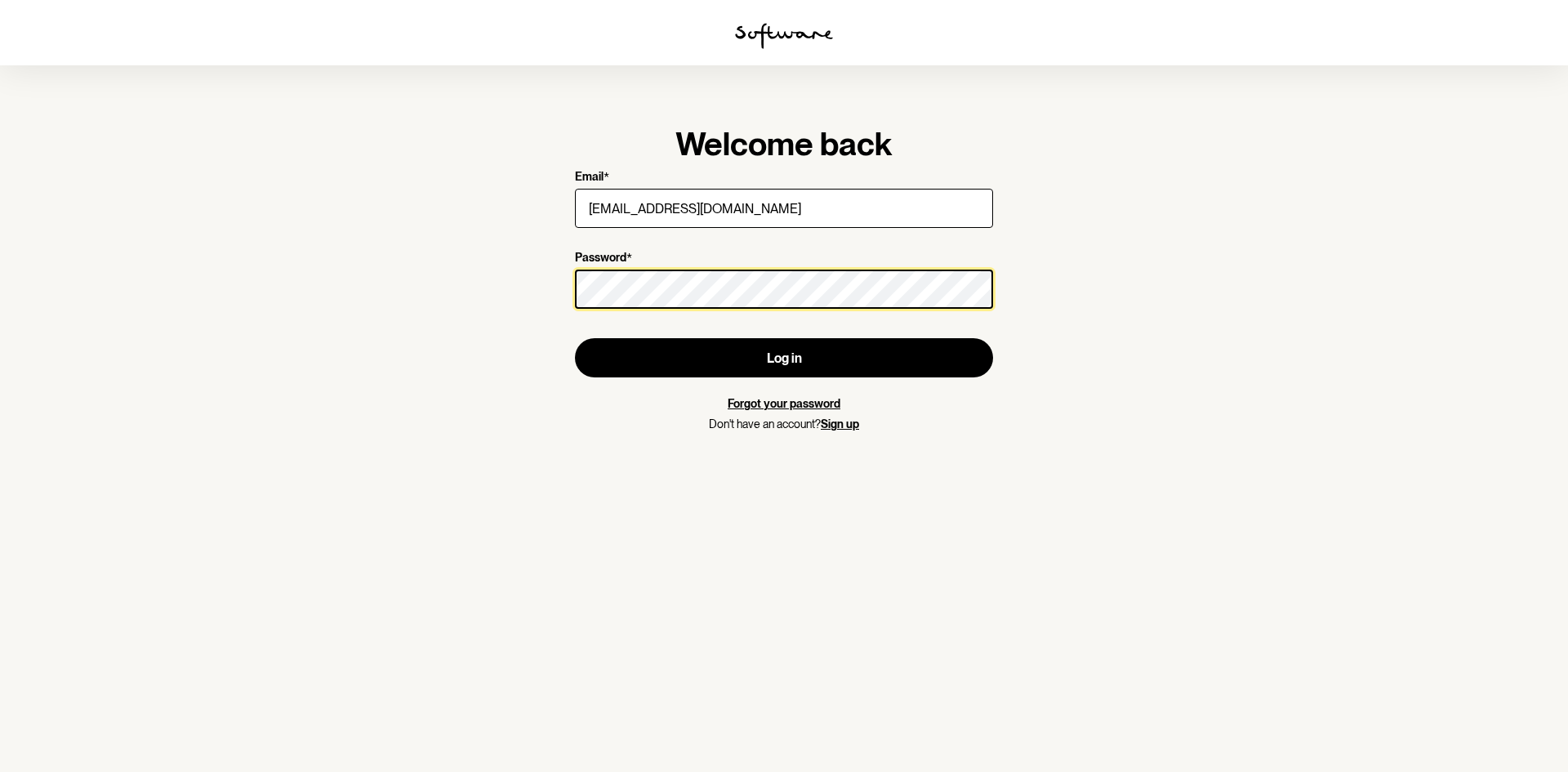
click at [575, 338] on button "Log in" at bounding box center [784, 357] width 418 height 39
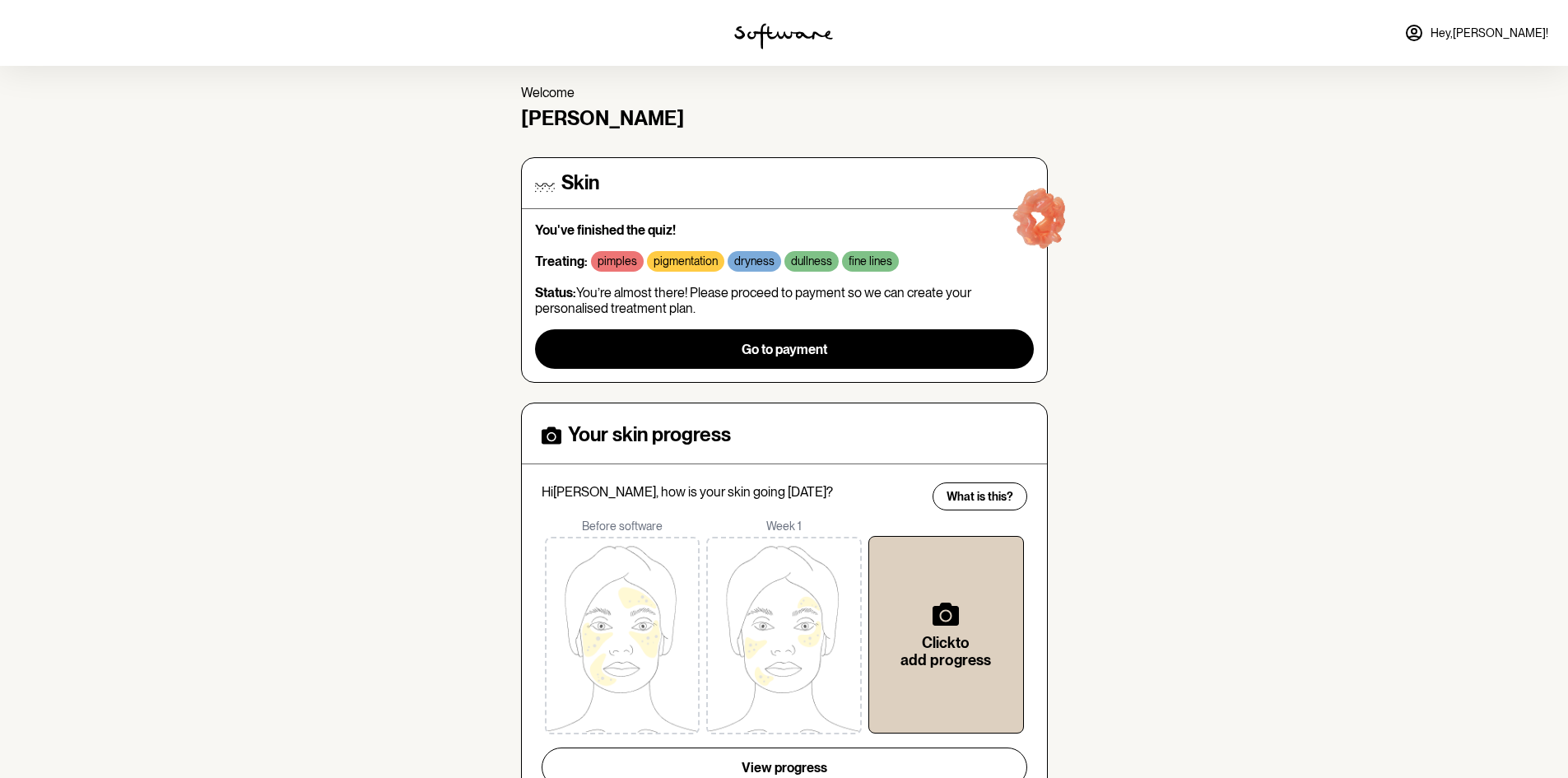
scroll to position [126, 0]
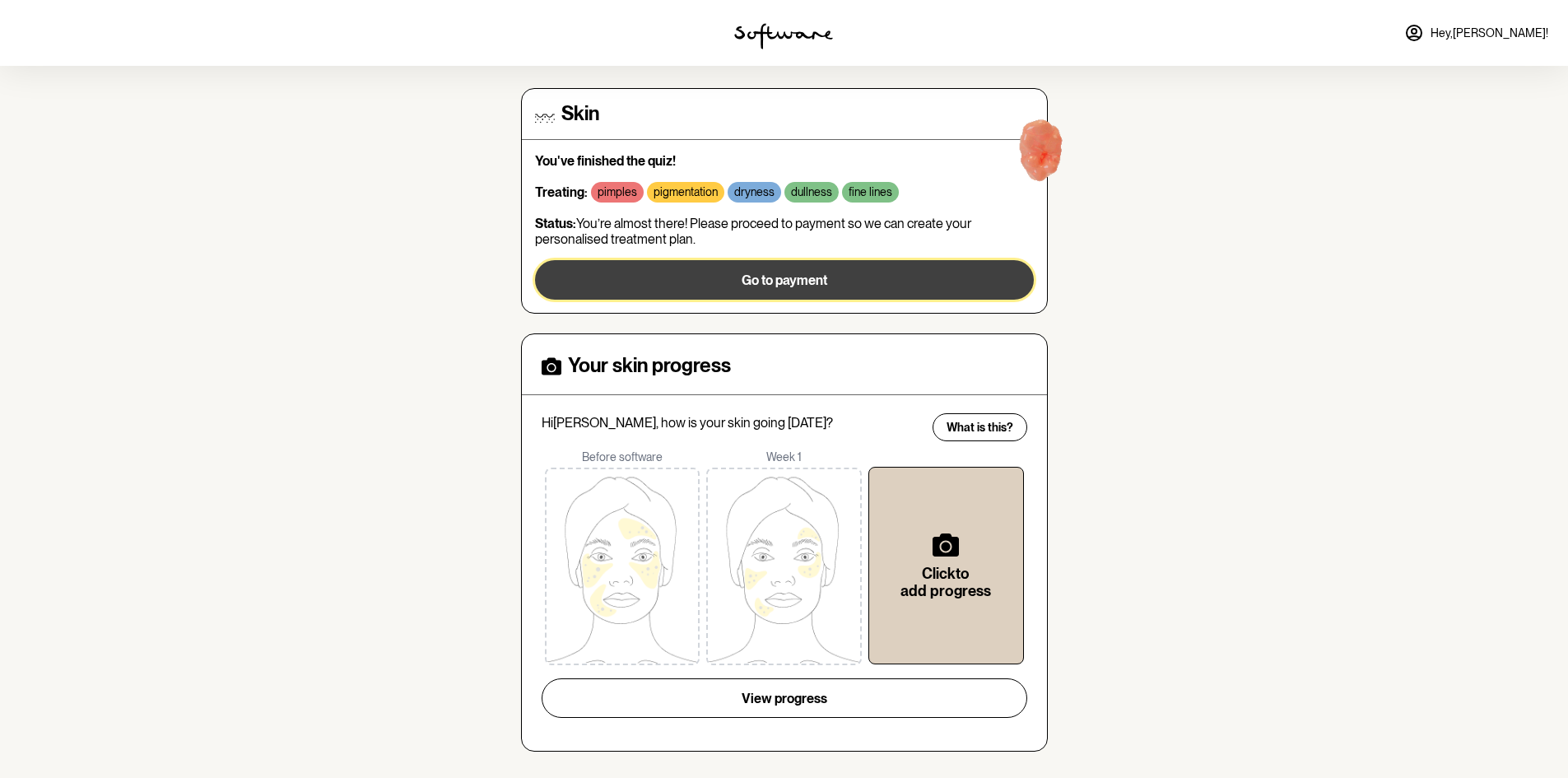
click at [889, 283] on button "Go to payment" at bounding box center [784, 280] width 498 height 40
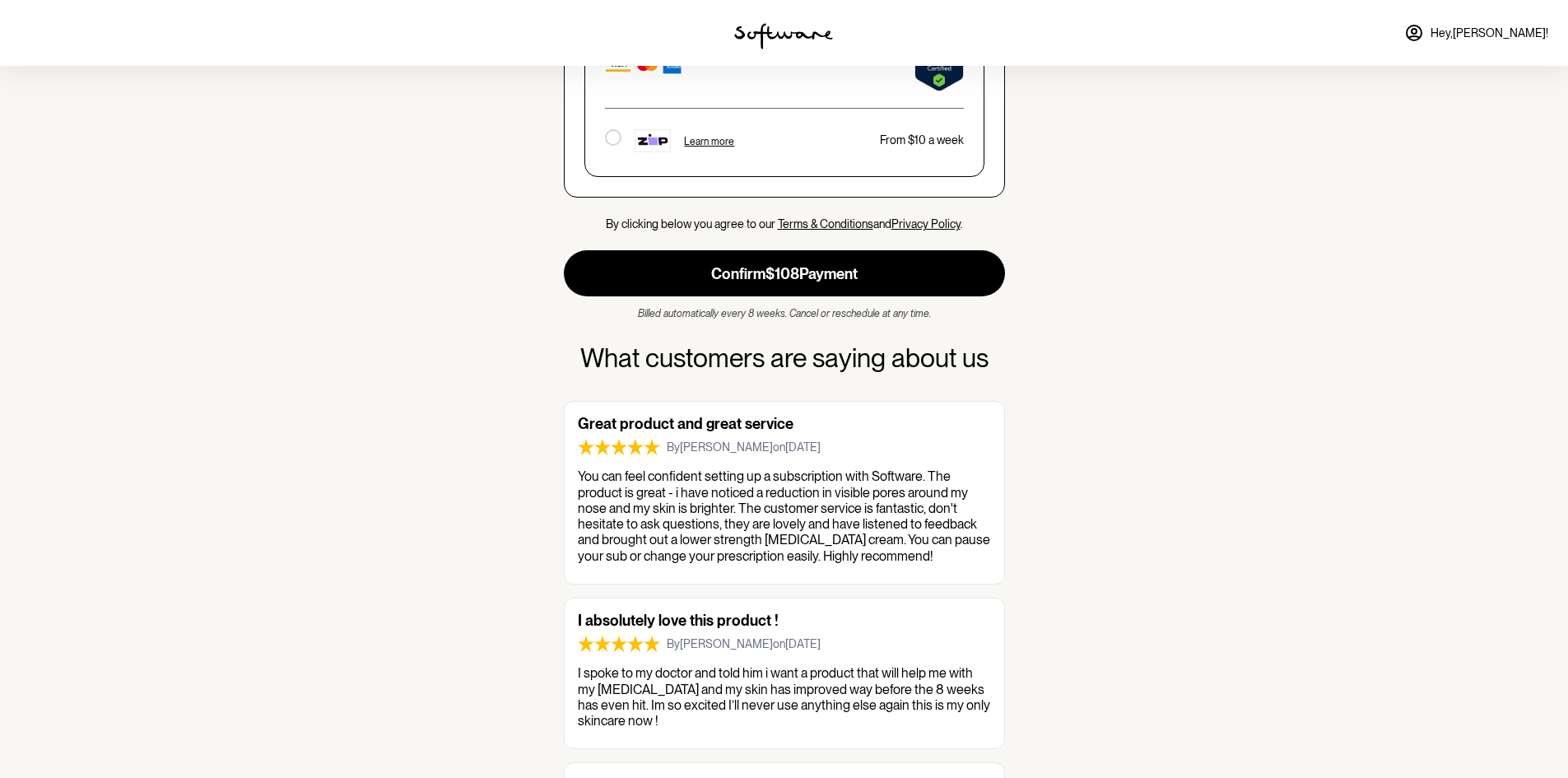
scroll to position [1832, 0]
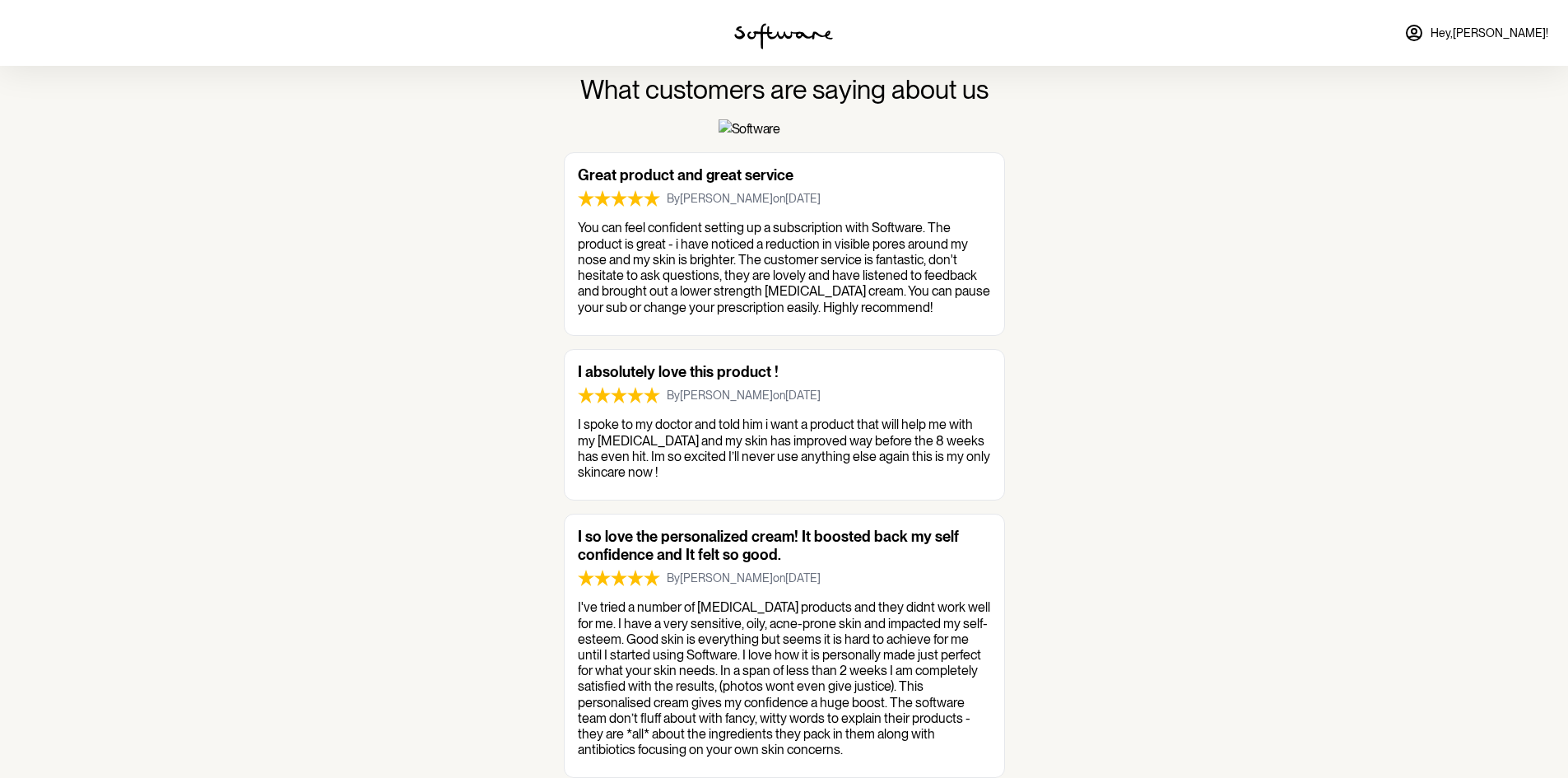
scroll to position [66, 0]
